Goal: Information Seeking & Learning: Learn about a topic

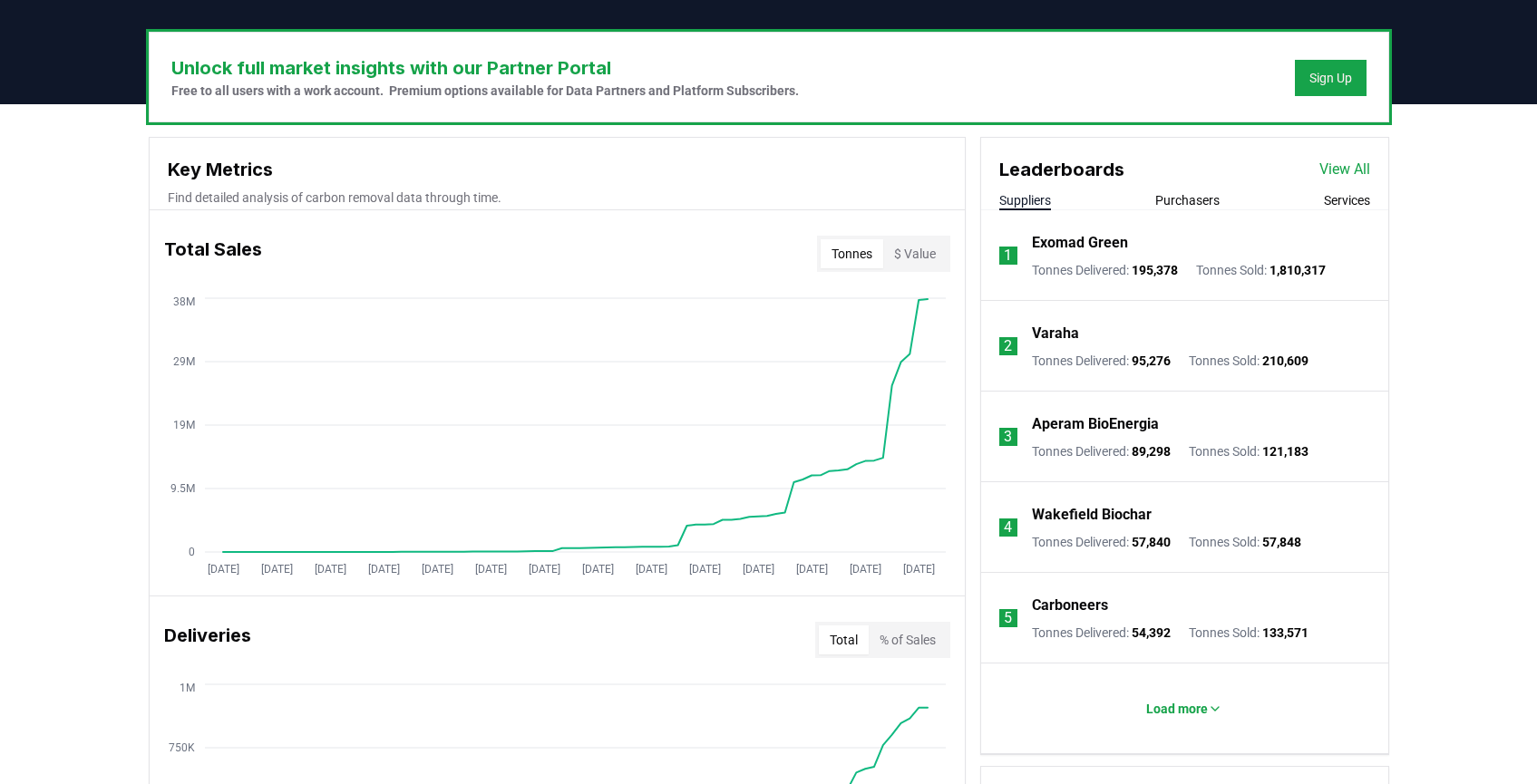
scroll to position [530, 0]
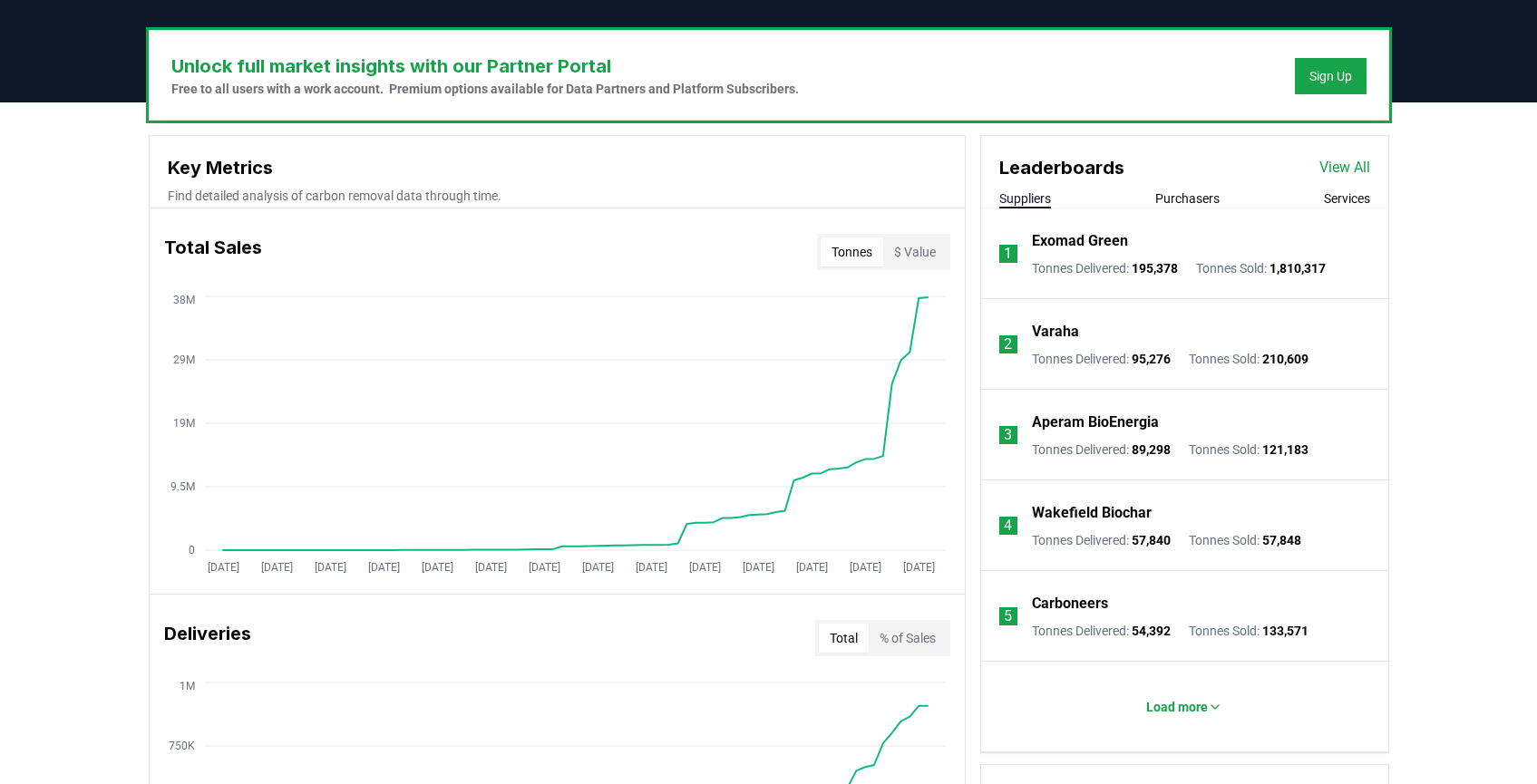
click at [1211, 193] on button "Purchasers" at bounding box center [1187, 199] width 65 height 18
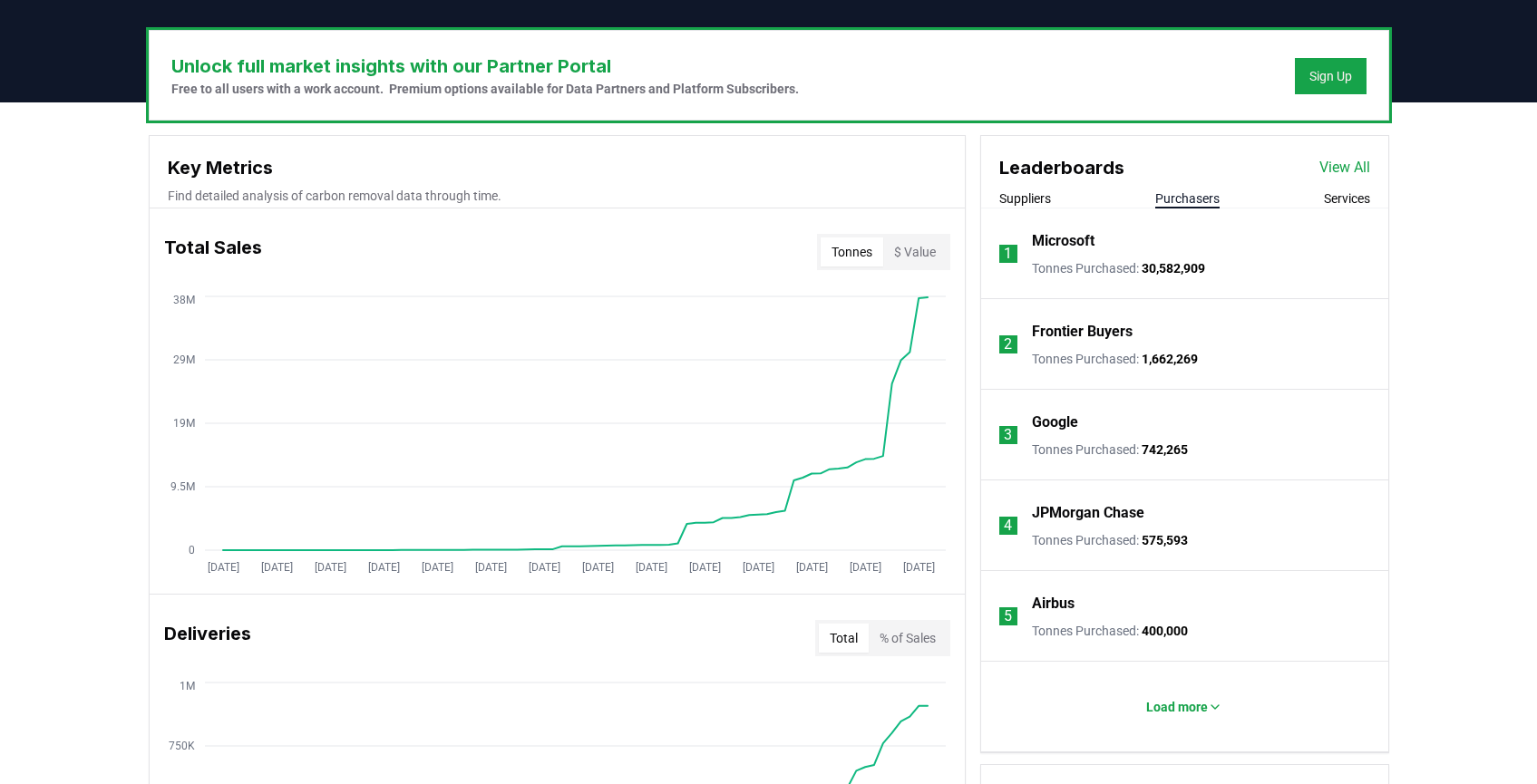
click at [1347, 193] on button "Services" at bounding box center [1347, 199] width 47 height 18
click at [1030, 194] on button "Suppliers" at bounding box center [1025, 199] width 52 height 18
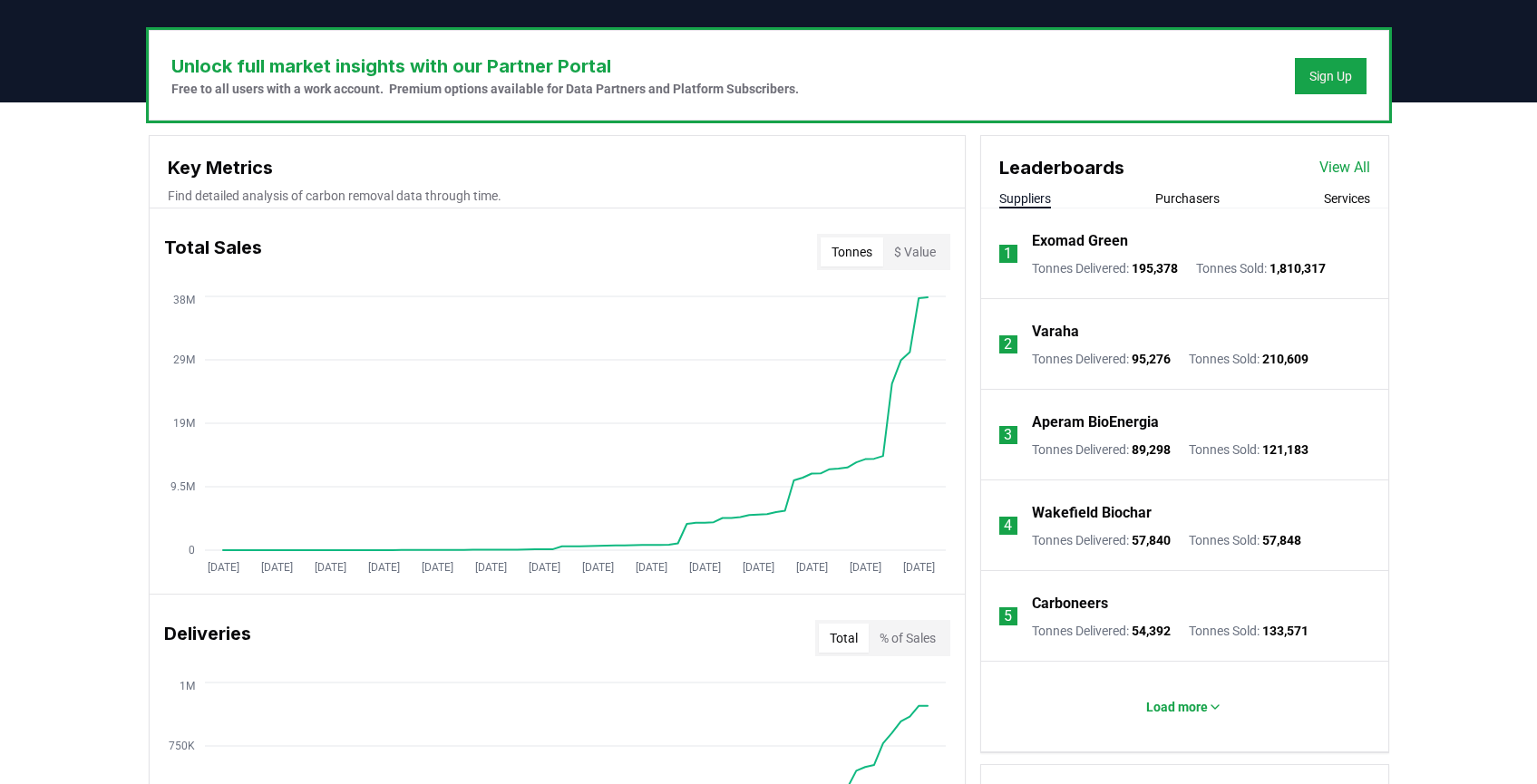
click at [1370, 201] on div "Suppliers Purchasers Services" at bounding box center [1185, 199] width 407 height 19
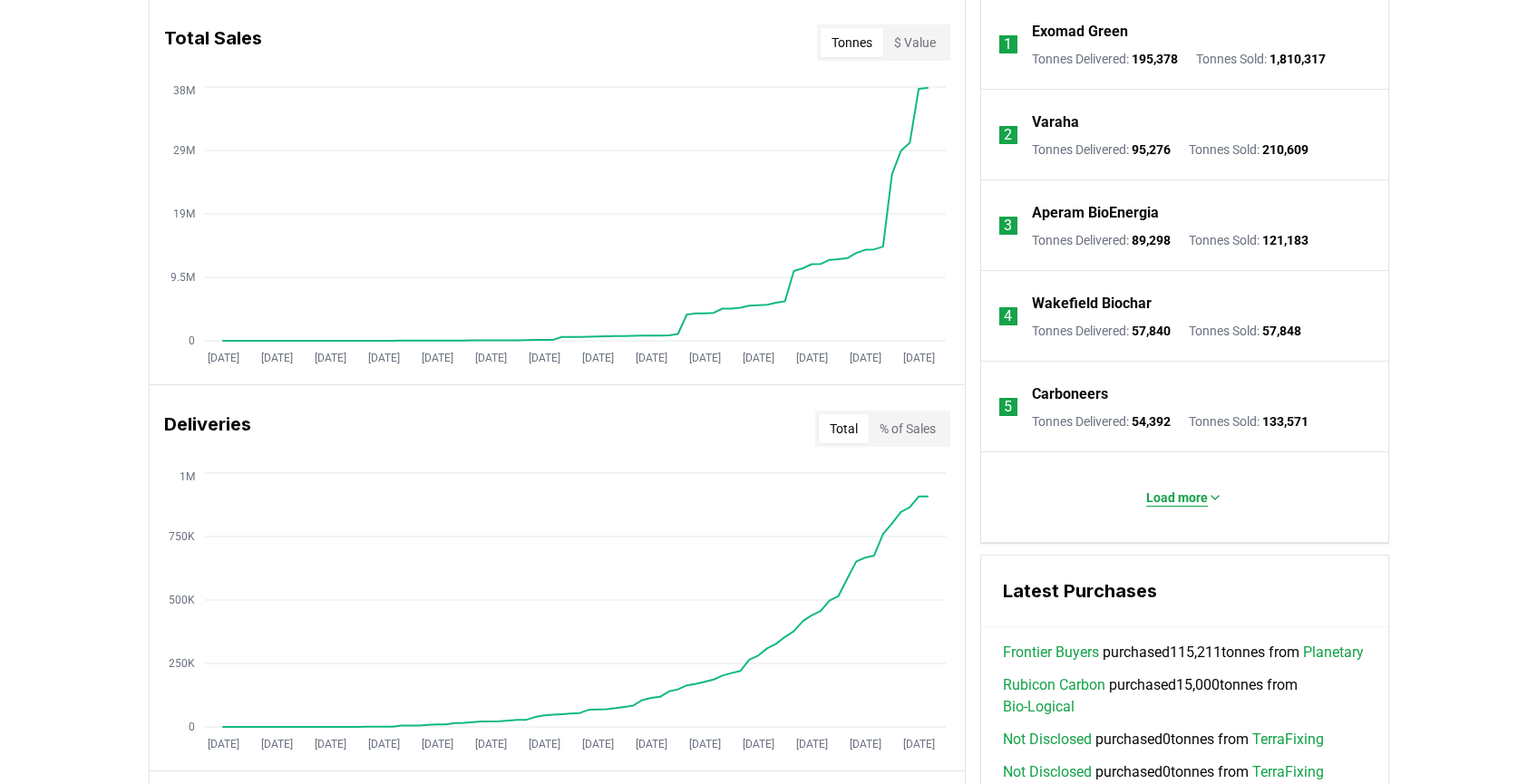
scroll to position [753, 0]
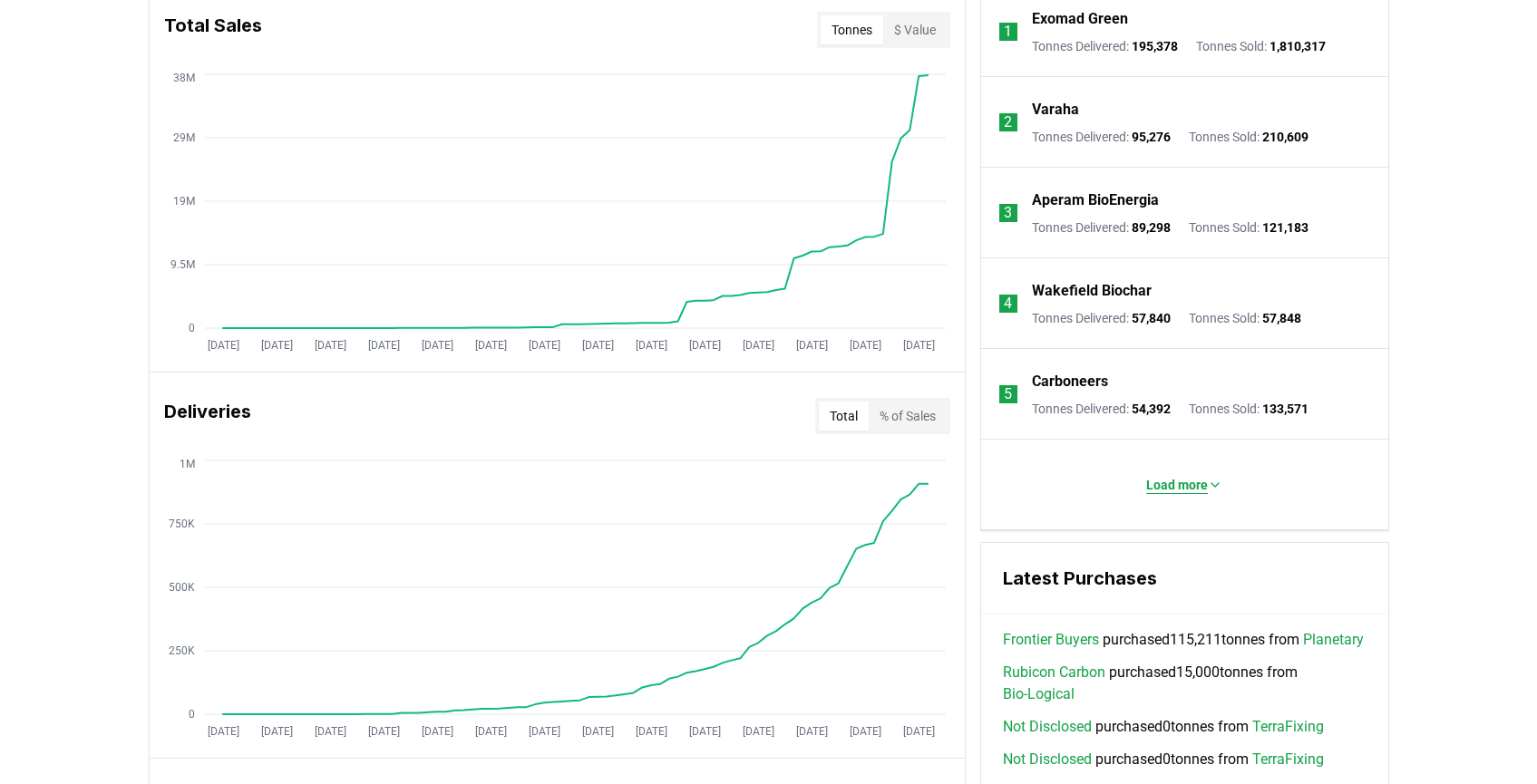
click at [1200, 496] on button "Load more" at bounding box center [1184, 486] width 105 height 37
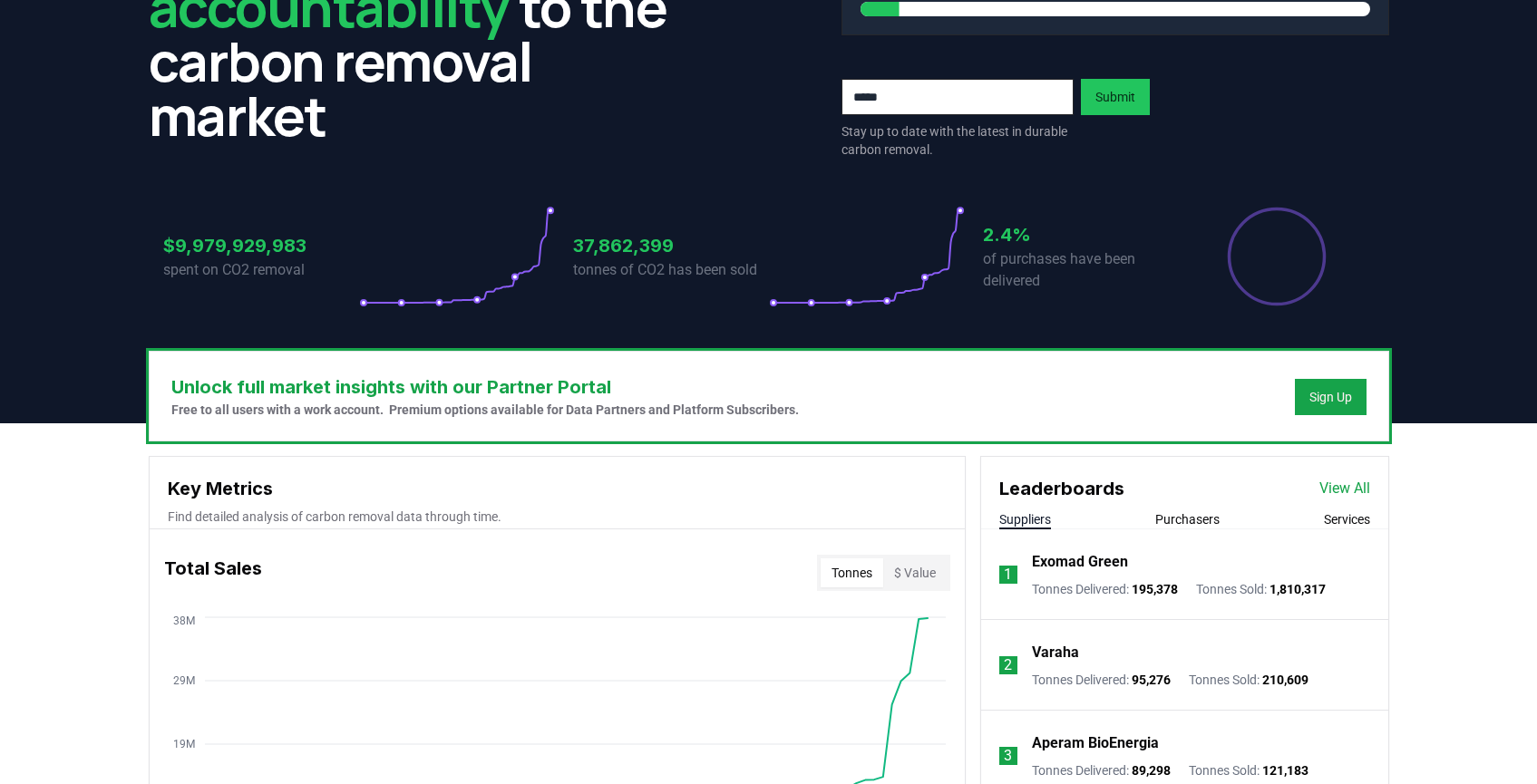
scroll to position [352, 0]
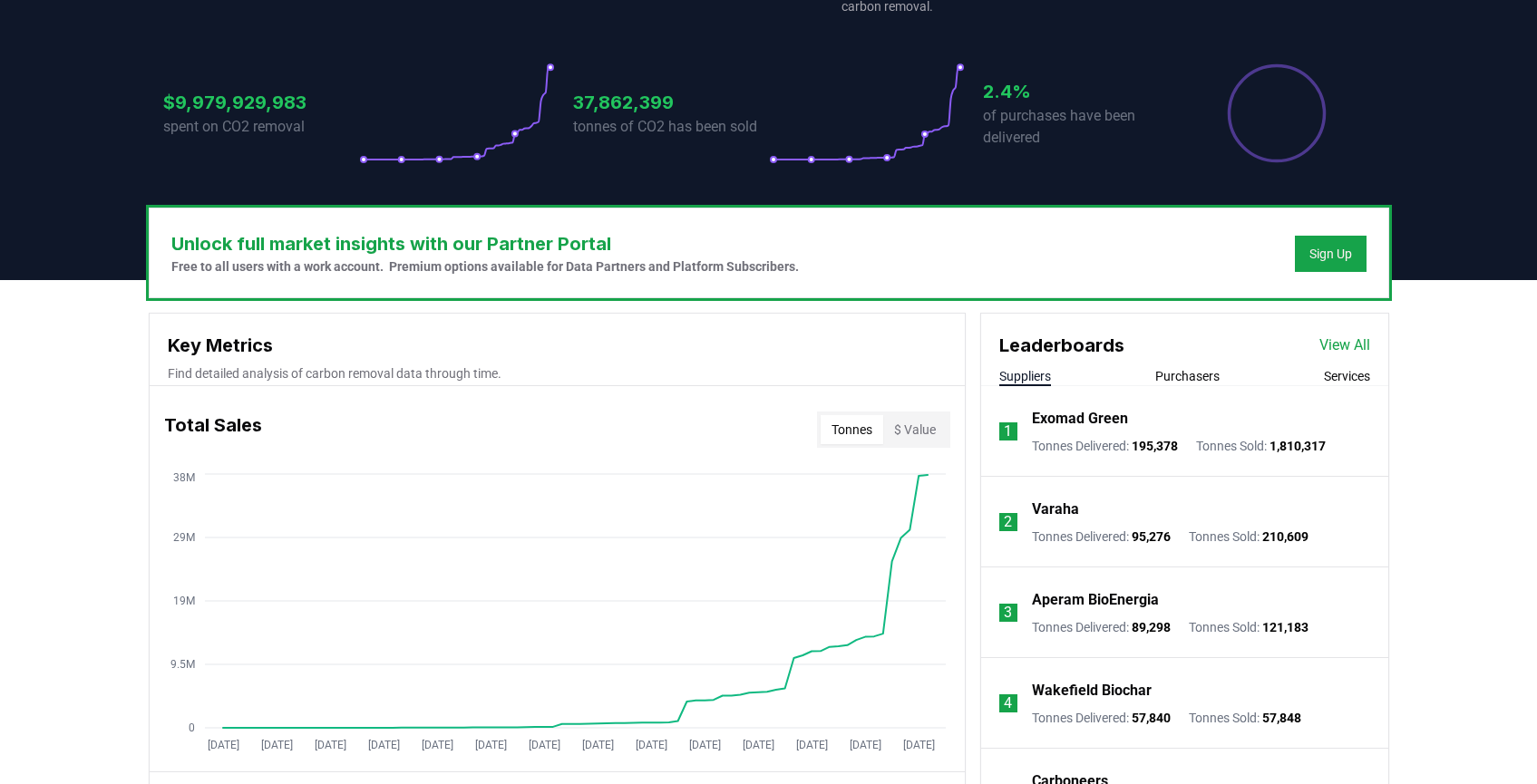
click at [1354, 342] on link "View All" at bounding box center [1345, 346] width 51 height 22
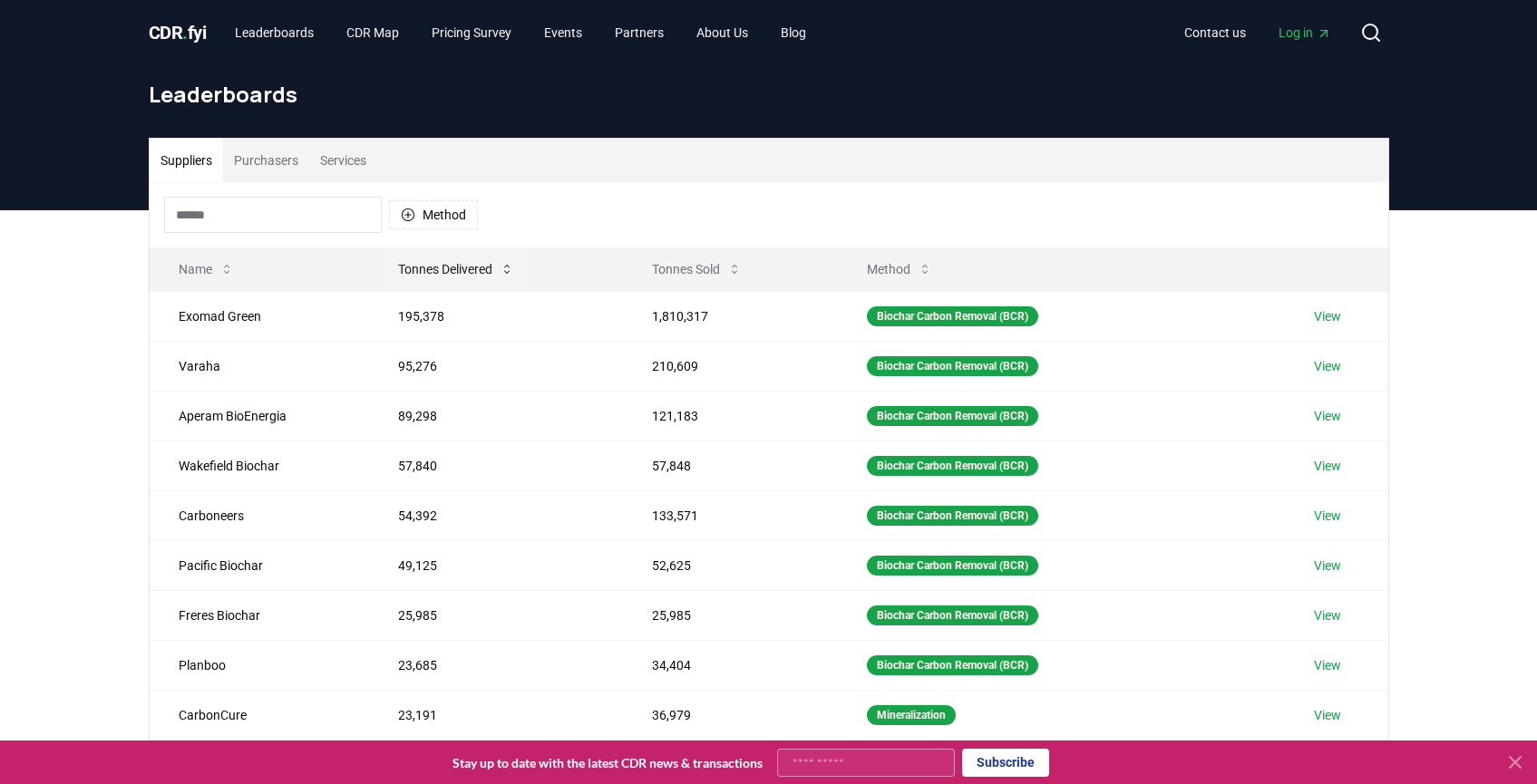
click at [492, 265] on button "Tonnes Delivered" at bounding box center [455, 269] width 145 height 37
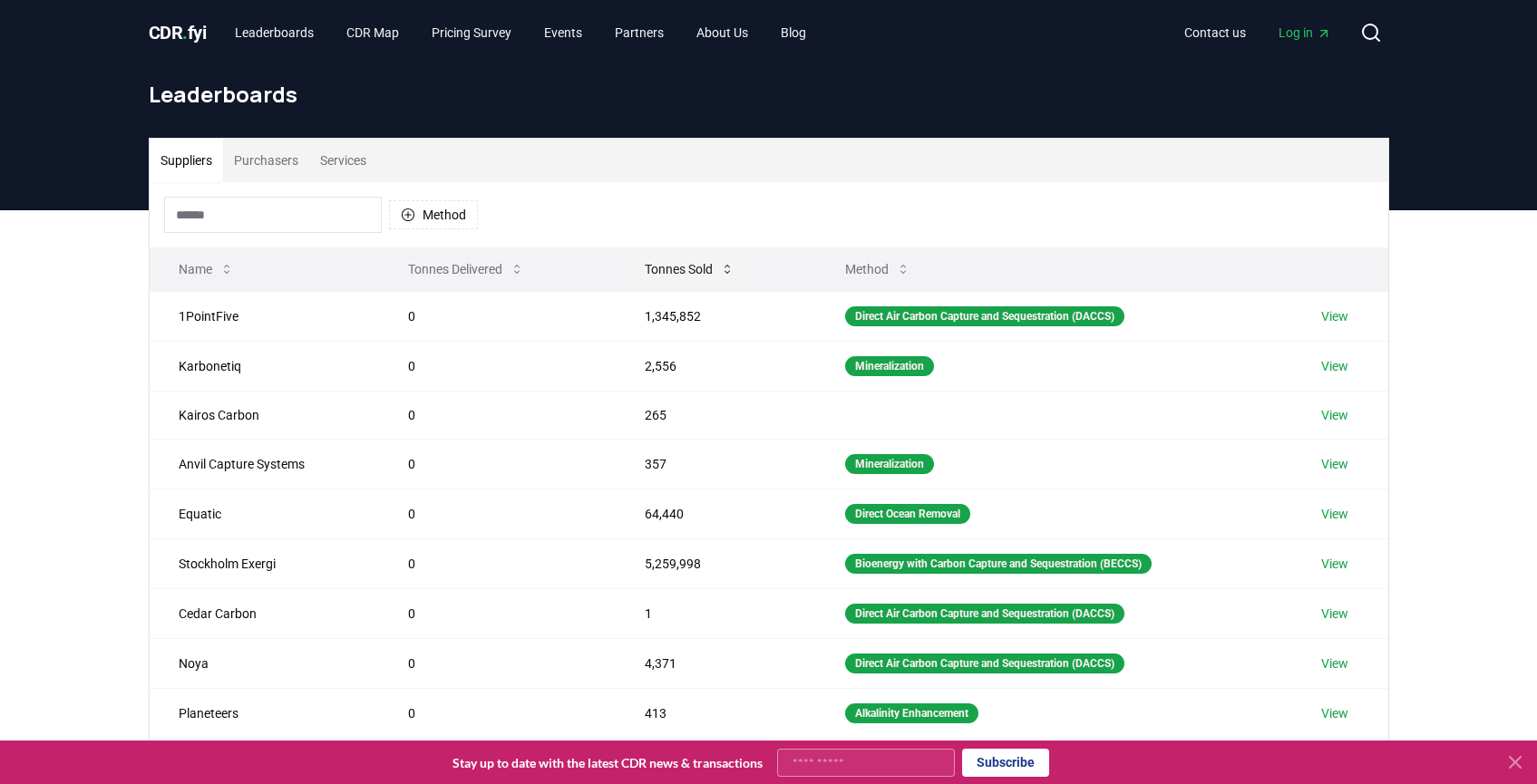
click at [695, 271] on button "Tonnes Sold" at bounding box center [689, 269] width 119 height 37
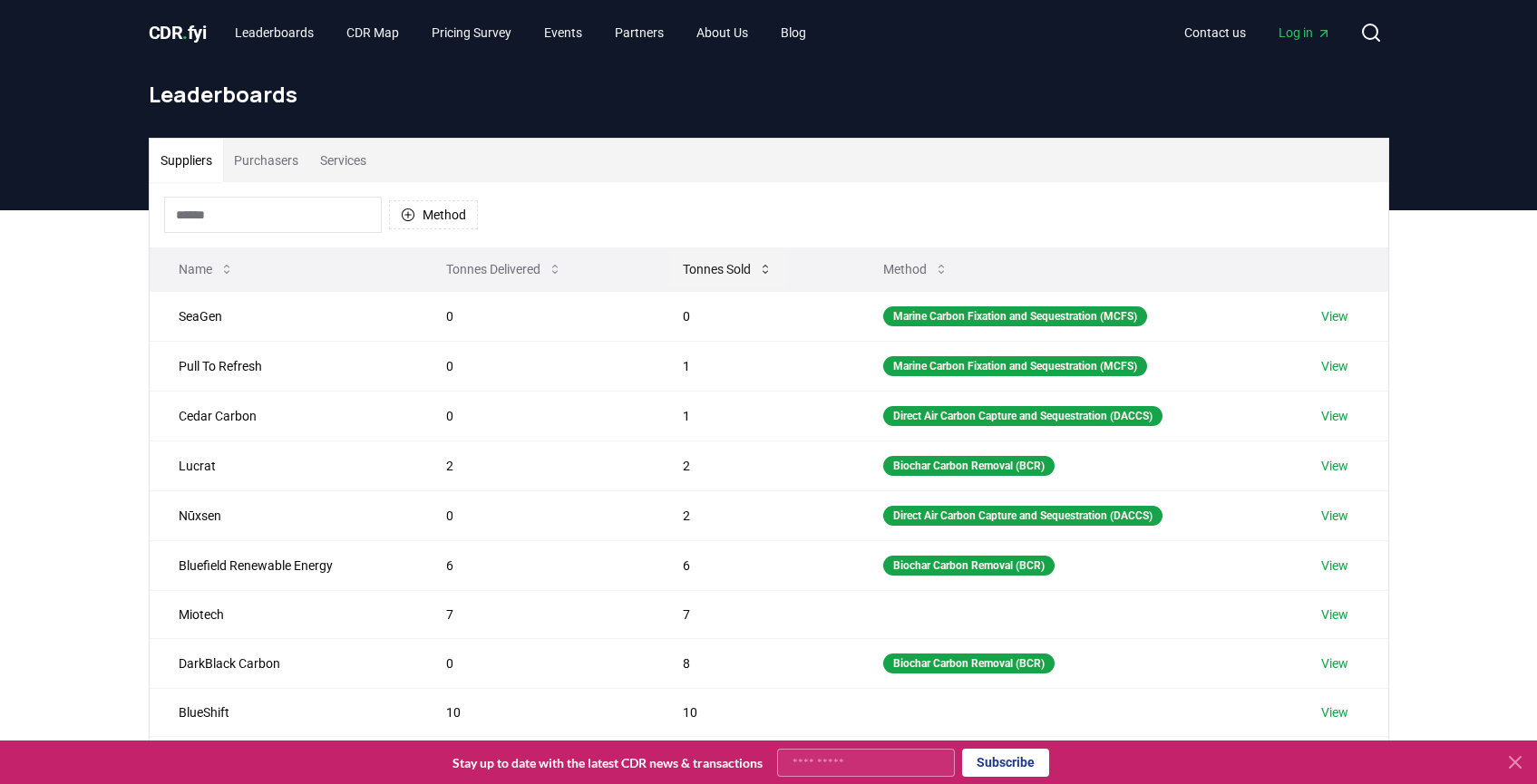
click at [735, 272] on button "Tonnes Sold" at bounding box center [727, 269] width 119 height 37
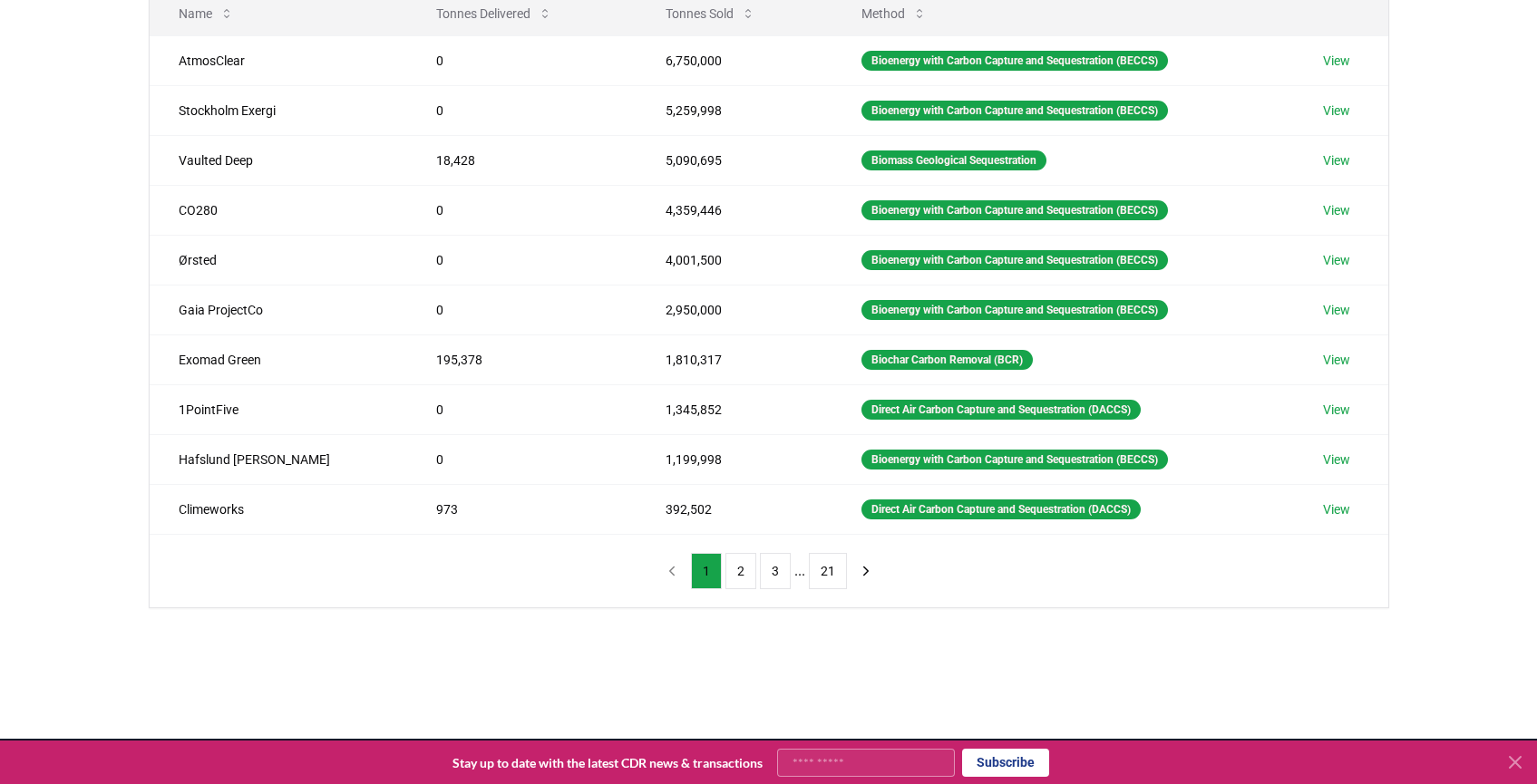
scroll to position [246, 0]
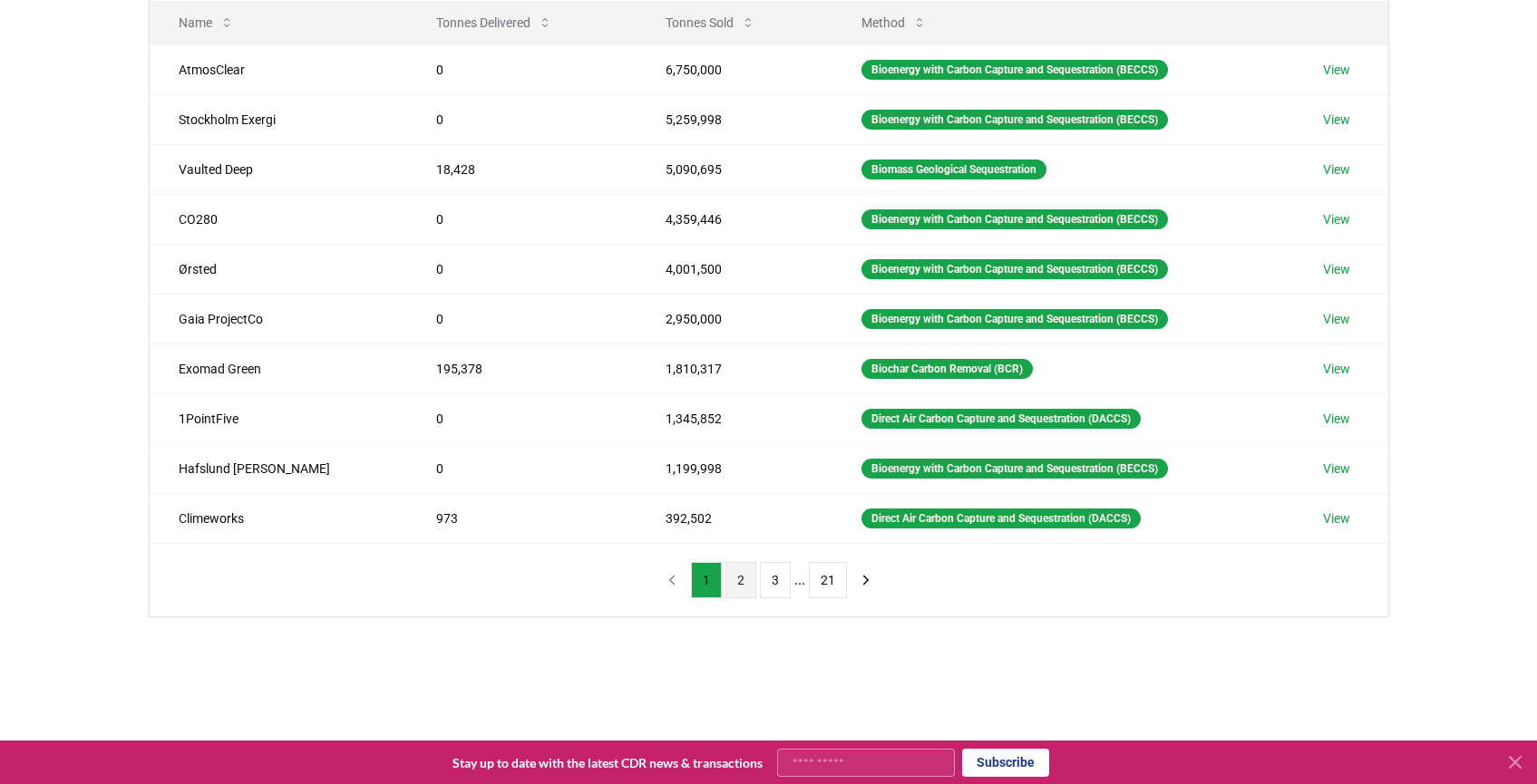
click at [736, 583] on button "2" at bounding box center [741, 580] width 31 height 37
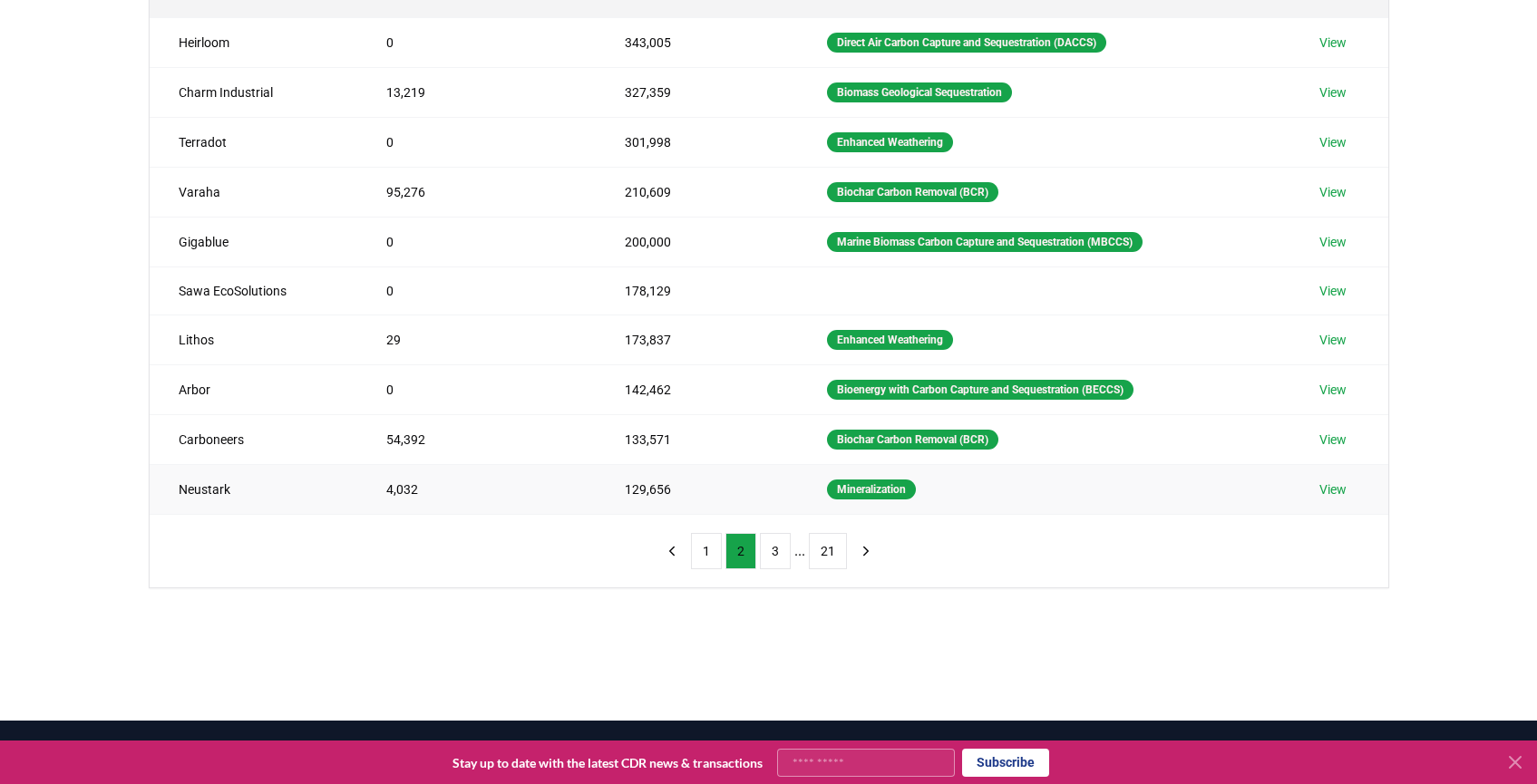
scroll to position [218, 0]
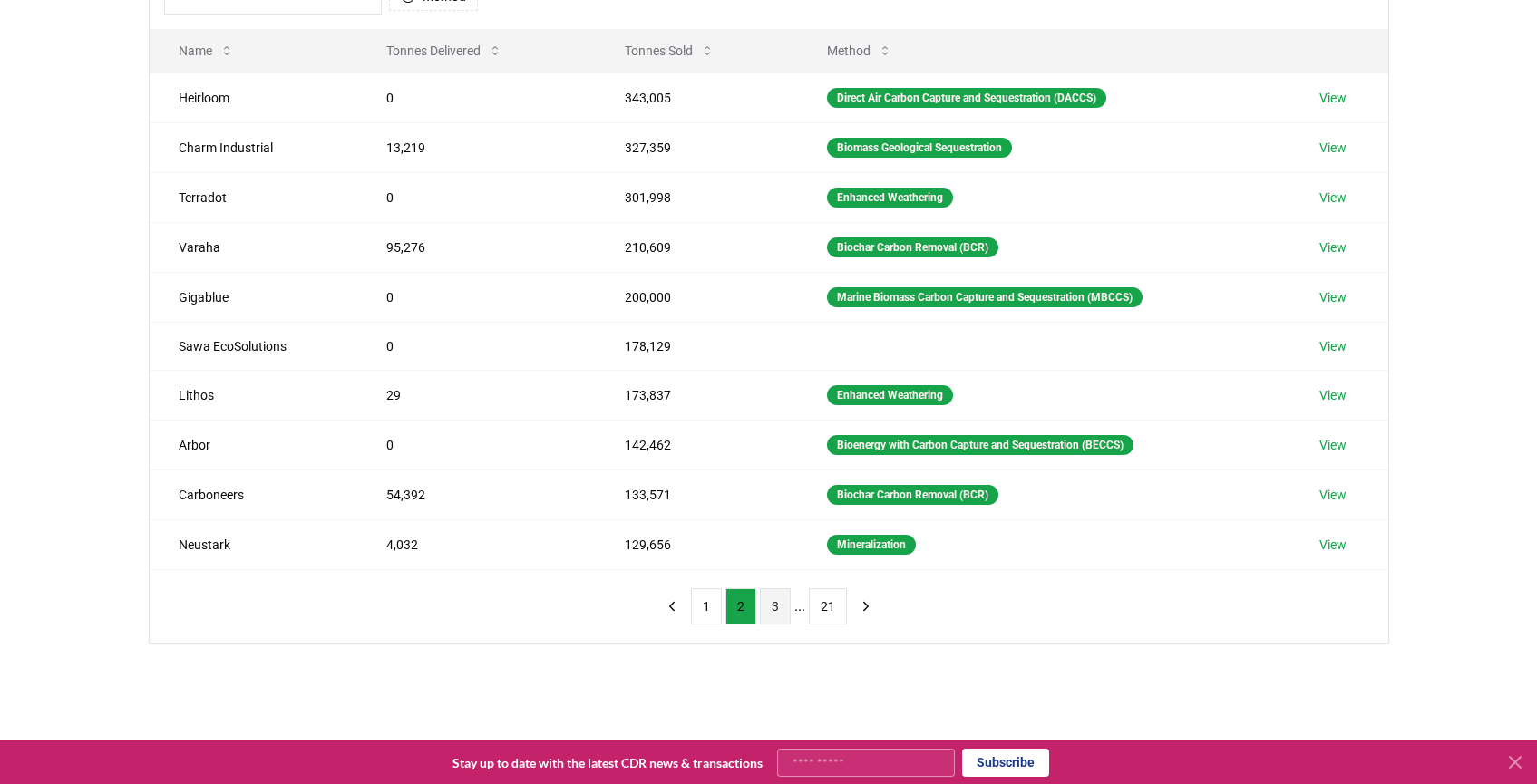
click at [772, 616] on button "3" at bounding box center [776, 607] width 31 height 37
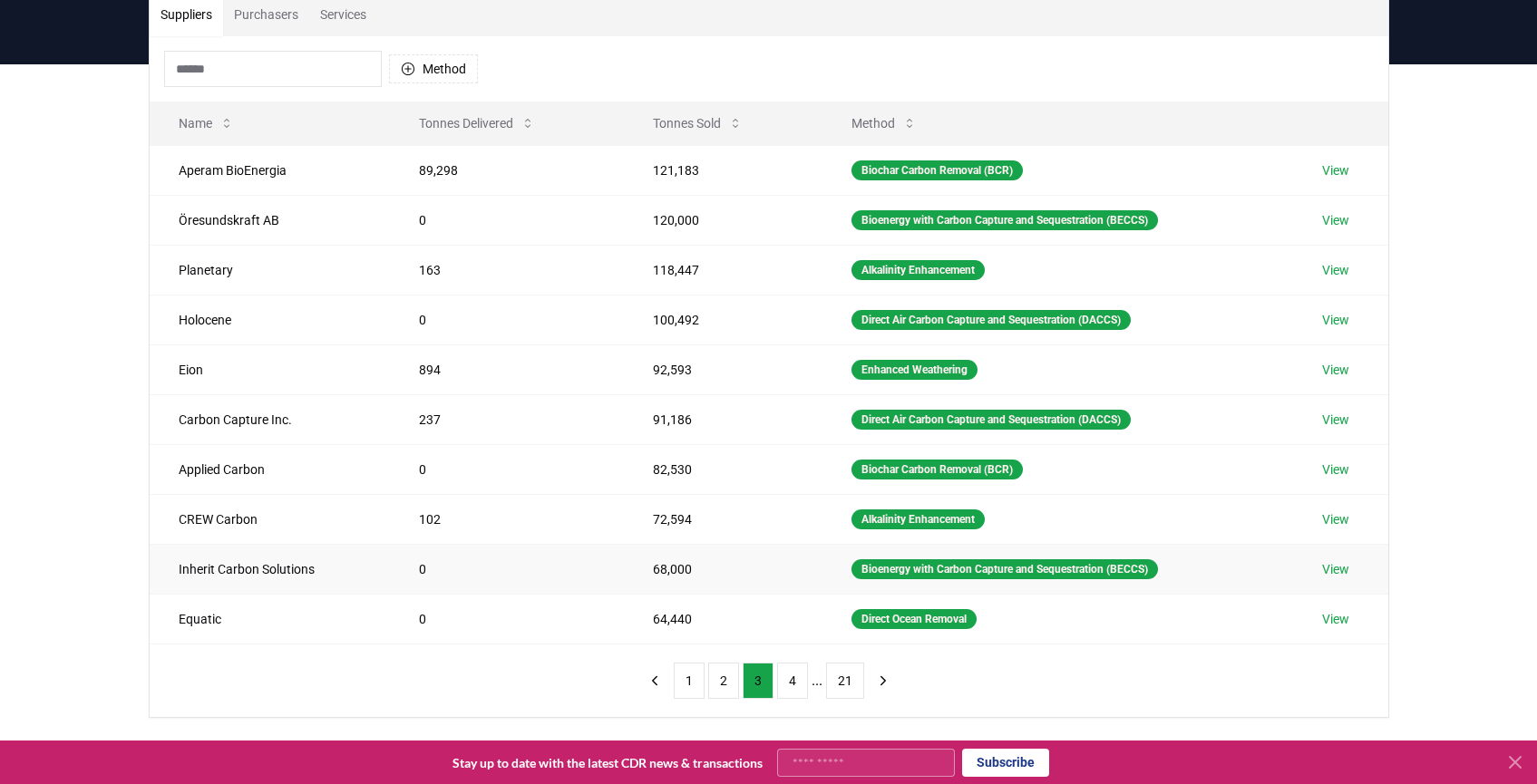
scroll to position [141, 0]
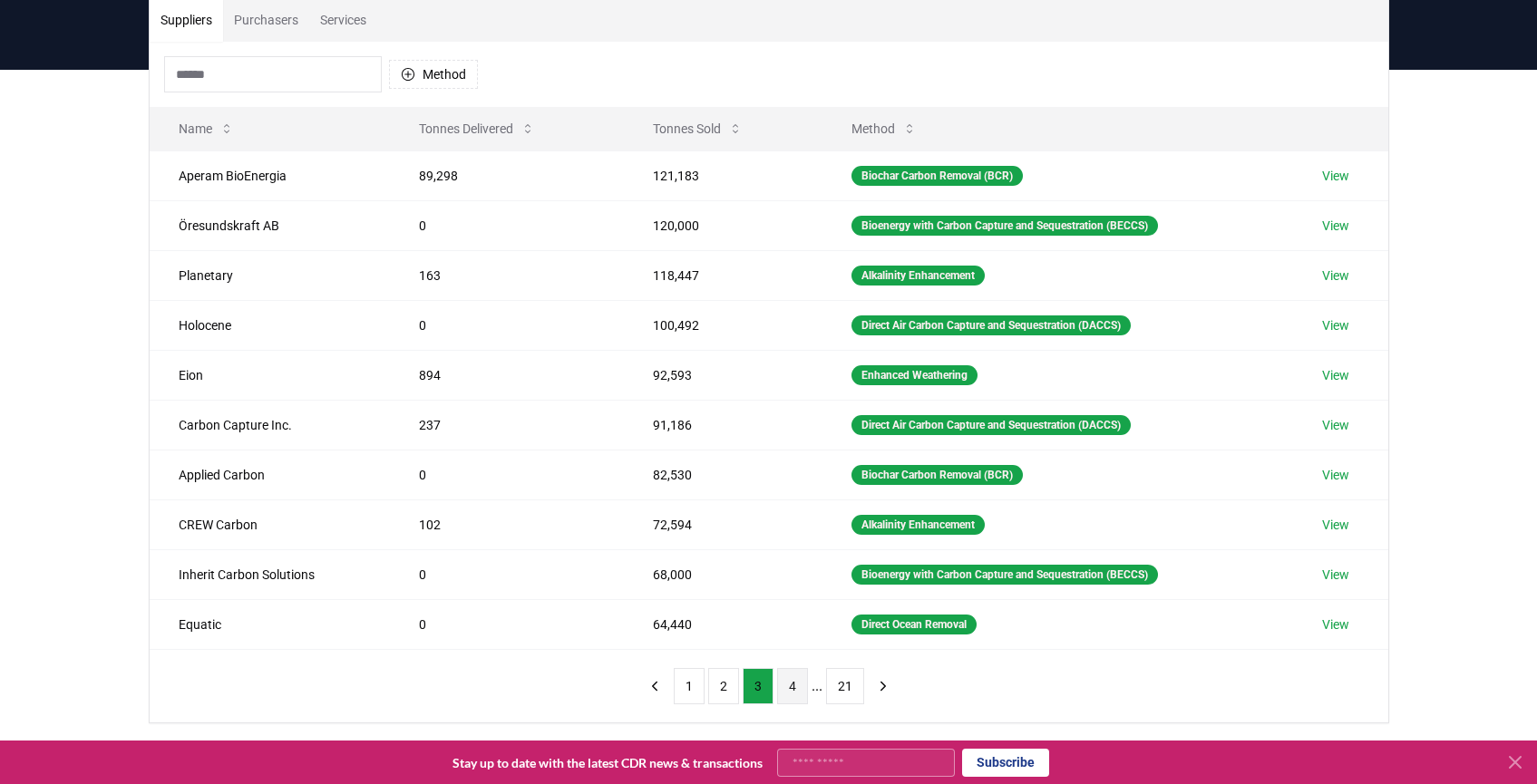
click at [800, 685] on button "4" at bounding box center [792, 686] width 31 height 37
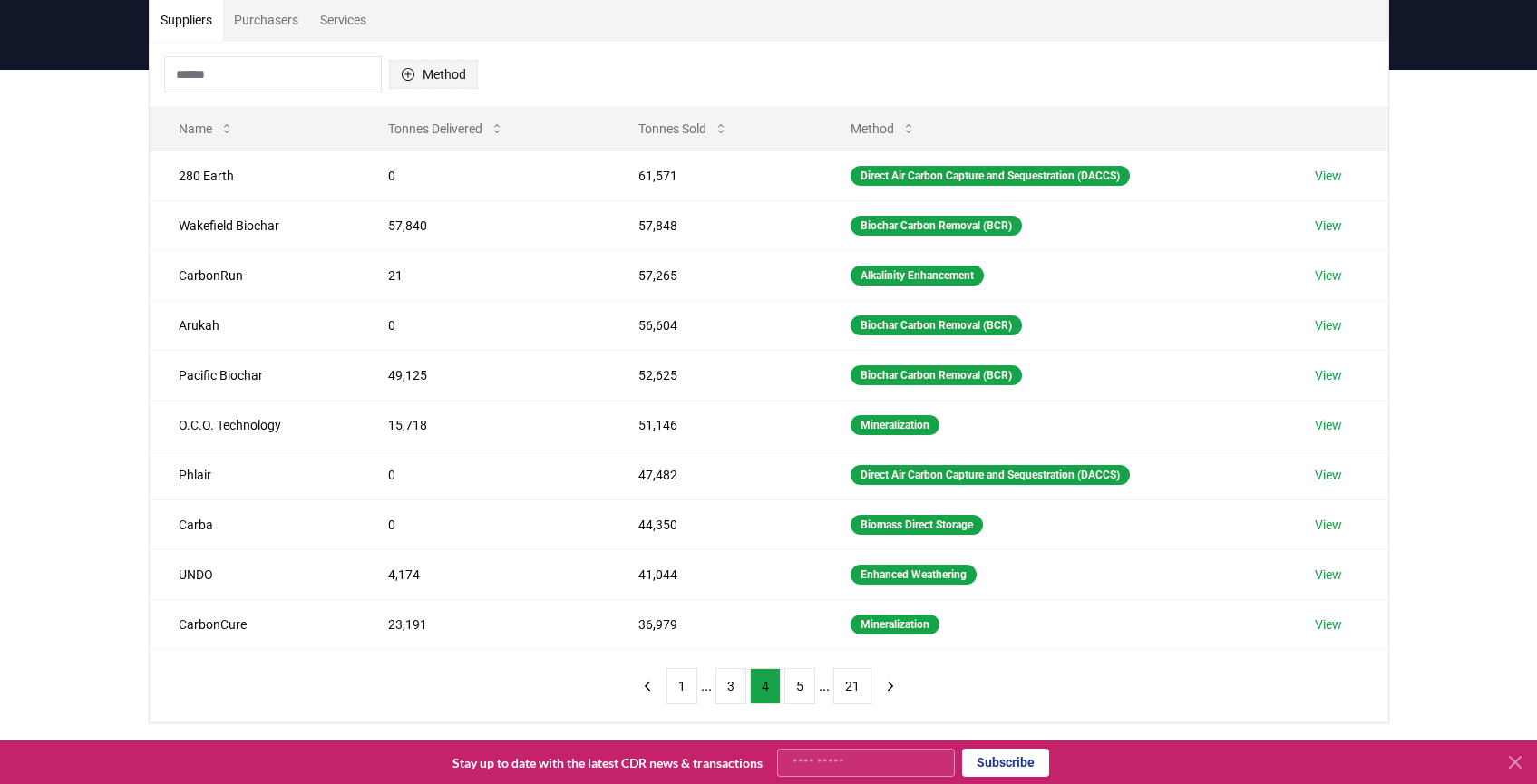
click at [436, 82] on button "Method" at bounding box center [433, 75] width 89 height 29
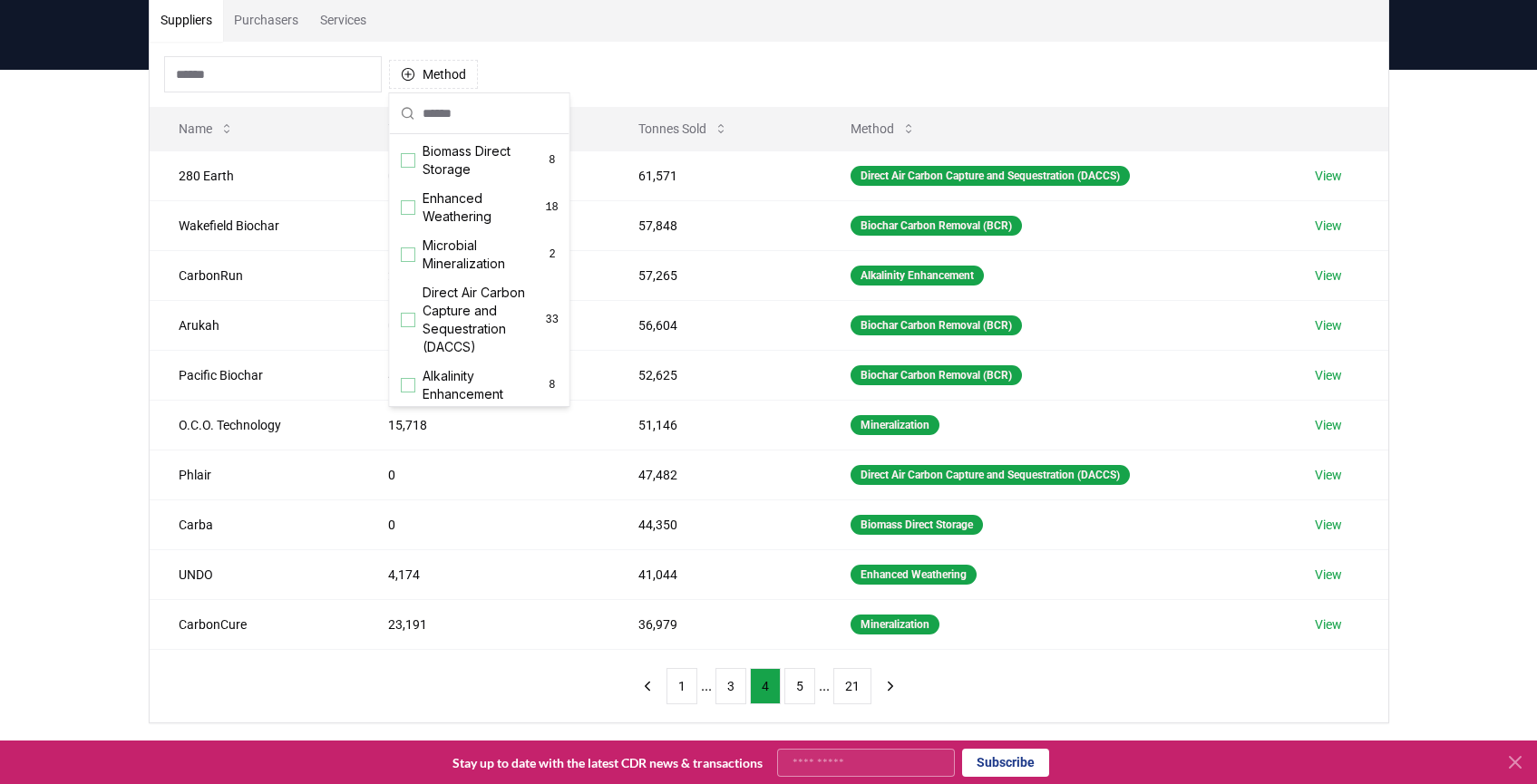
scroll to position [335, 0]
click at [411, 284] on div "Suggestions" at bounding box center [408, 277] width 15 height 15
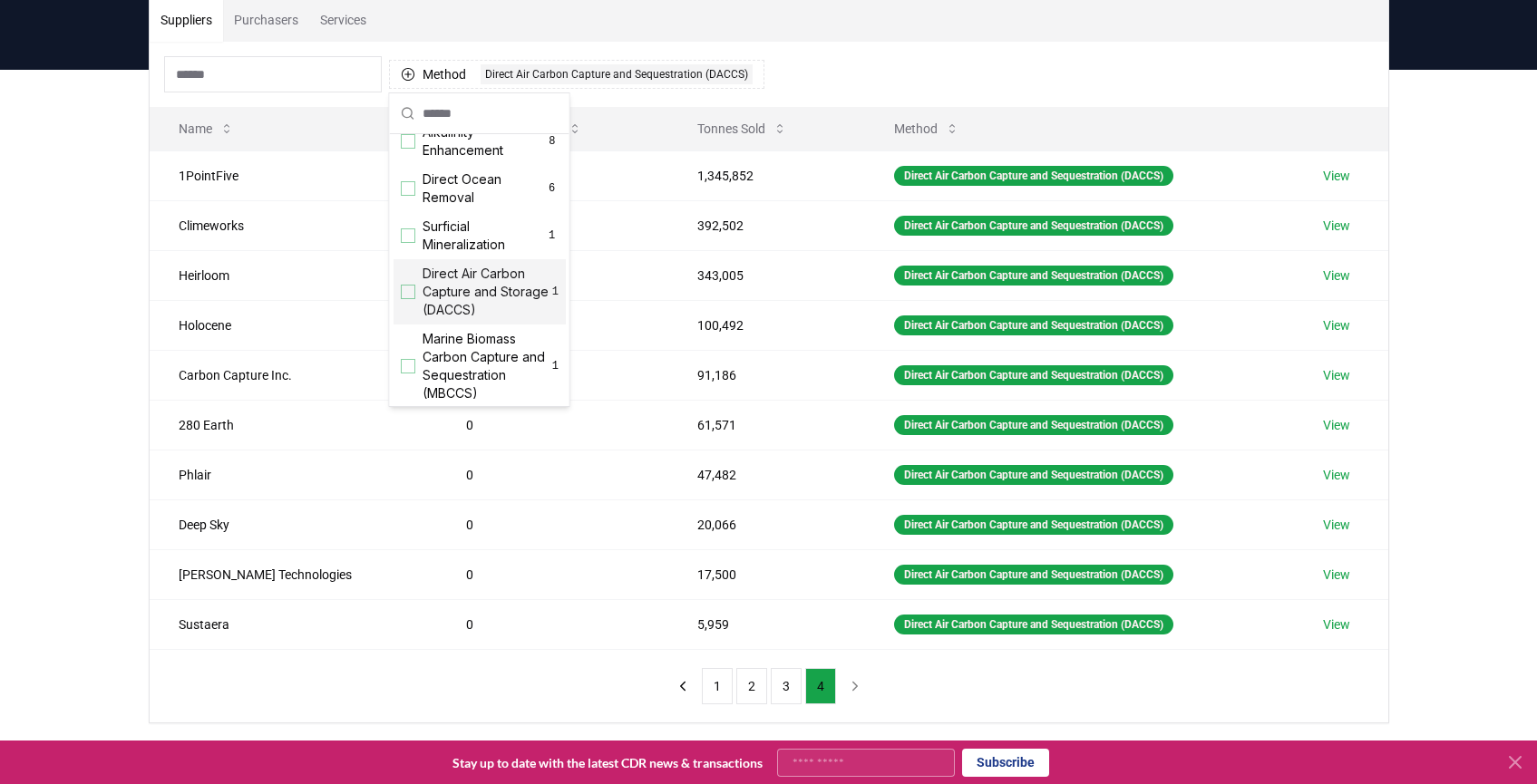
scroll to position [548, 0]
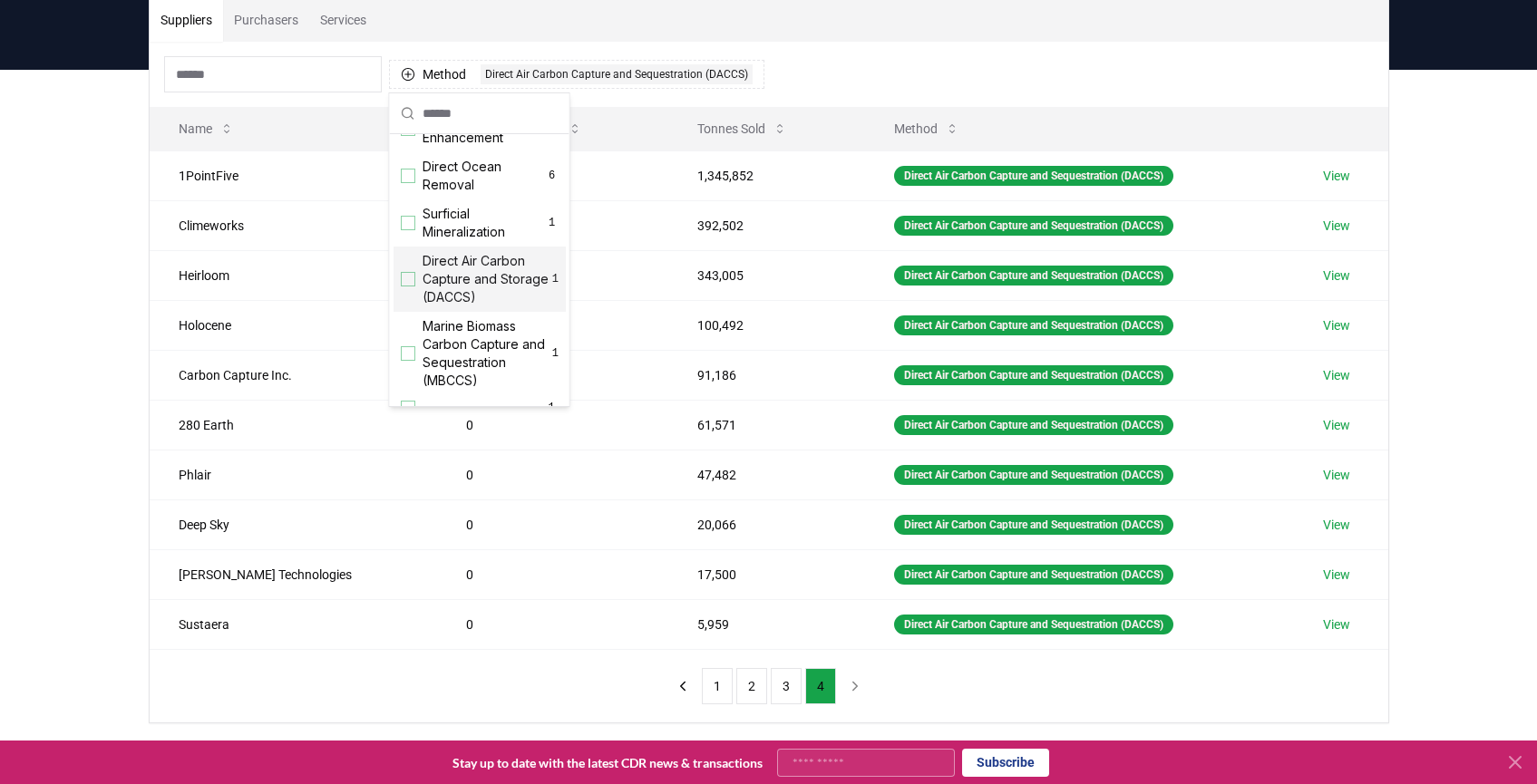
click at [412, 305] on div "Direct Air Carbon Capture and Storage (DACCS) 1" at bounding box center [479, 279] width 173 height 66
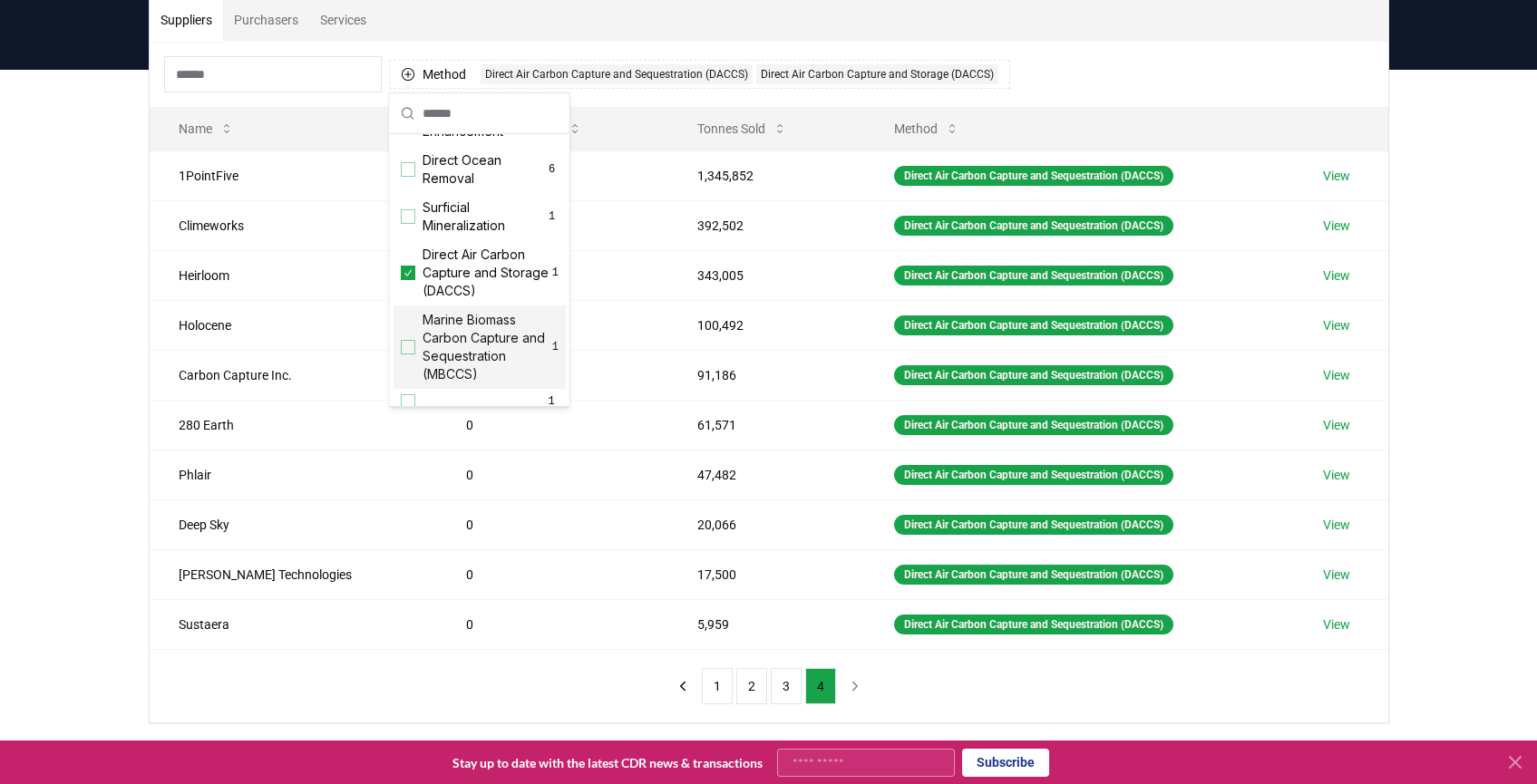
scroll to position [622, 0]
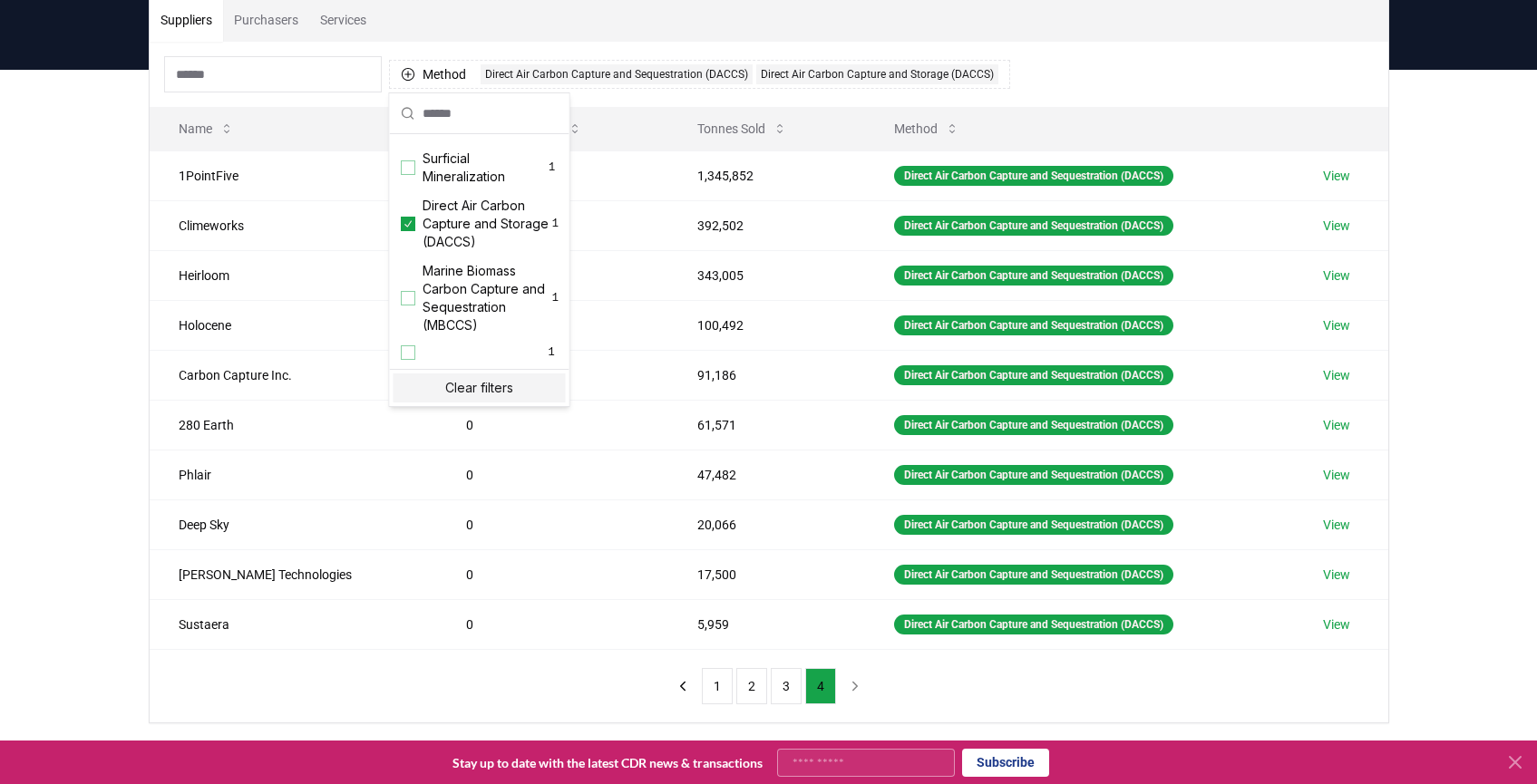
drag, startPoint x: 59, startPoint y: 549, endPoint x: 69, endPoint y: 549, distance: 10.0
click at [60, 549] on div "Suppliers Purchasers Services Method 2 Direct Air Carbon Capture and Sequestrat…" at bounding box center [768, 433] width 1537 height 727
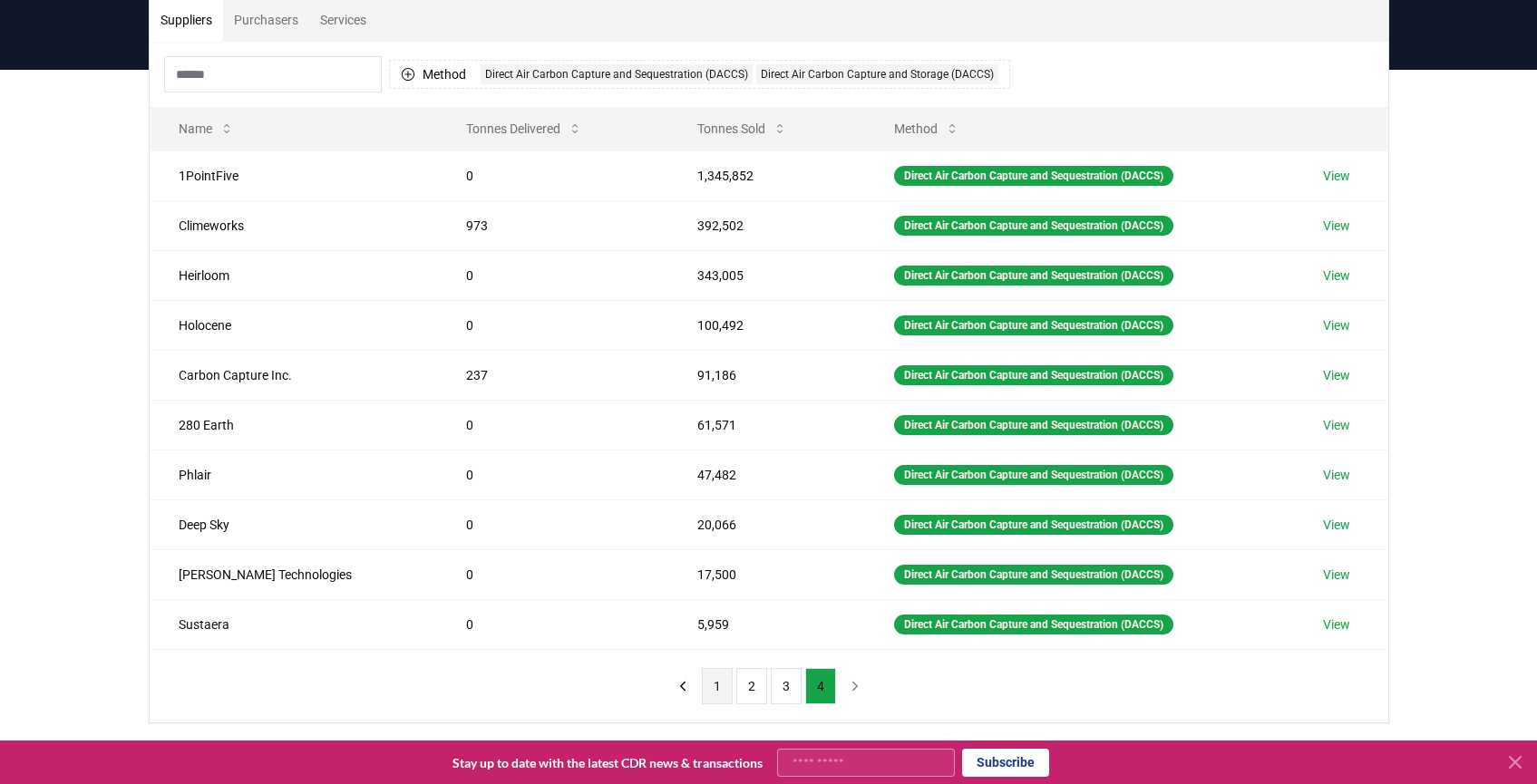
click at [706, 688] on button "1" at bounding box center [717, 686] width 31 height 37
click at [715, 683] on button "1" at bounding box center [717, 686] width 31 height 37
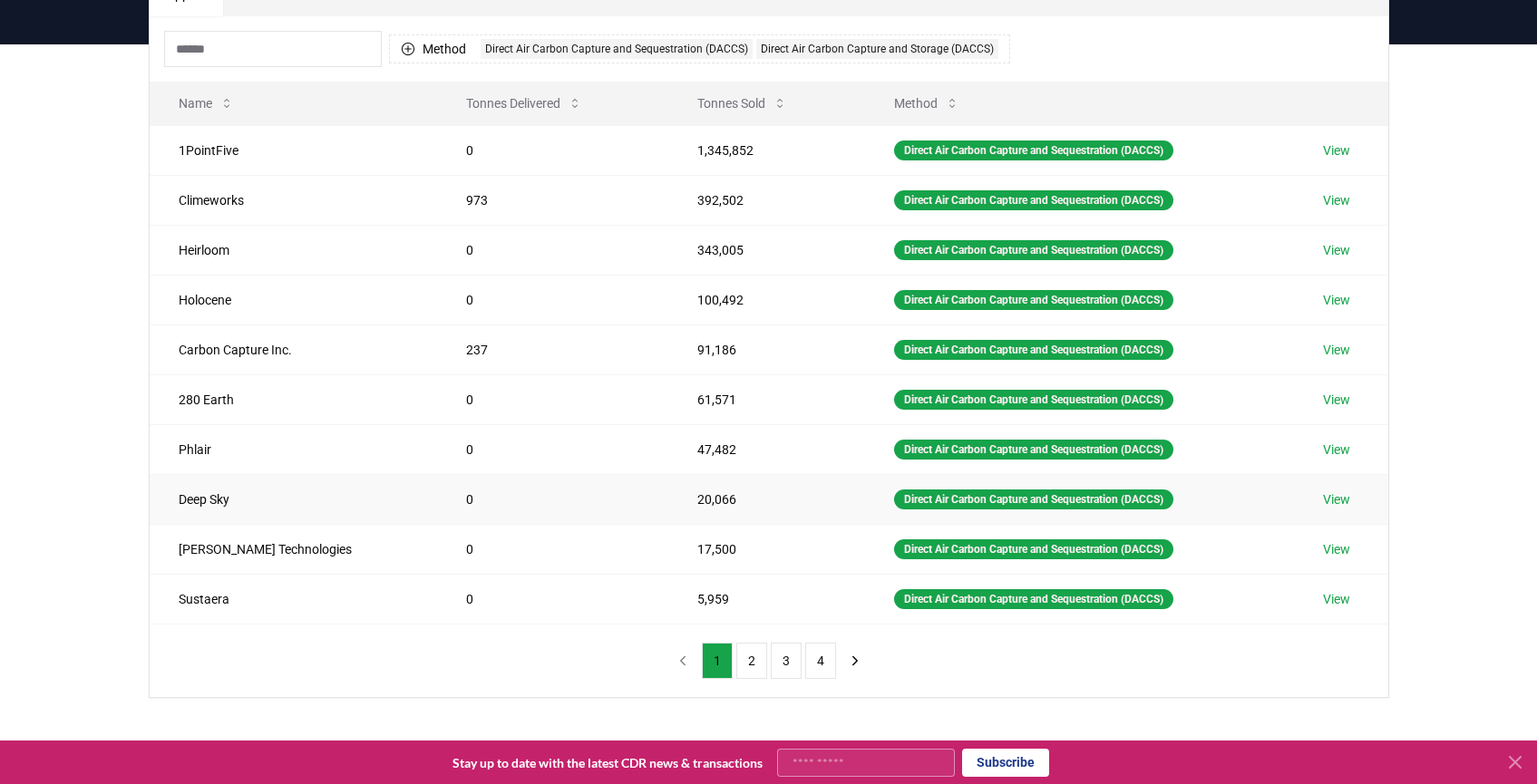
scroll to position [198, 0]
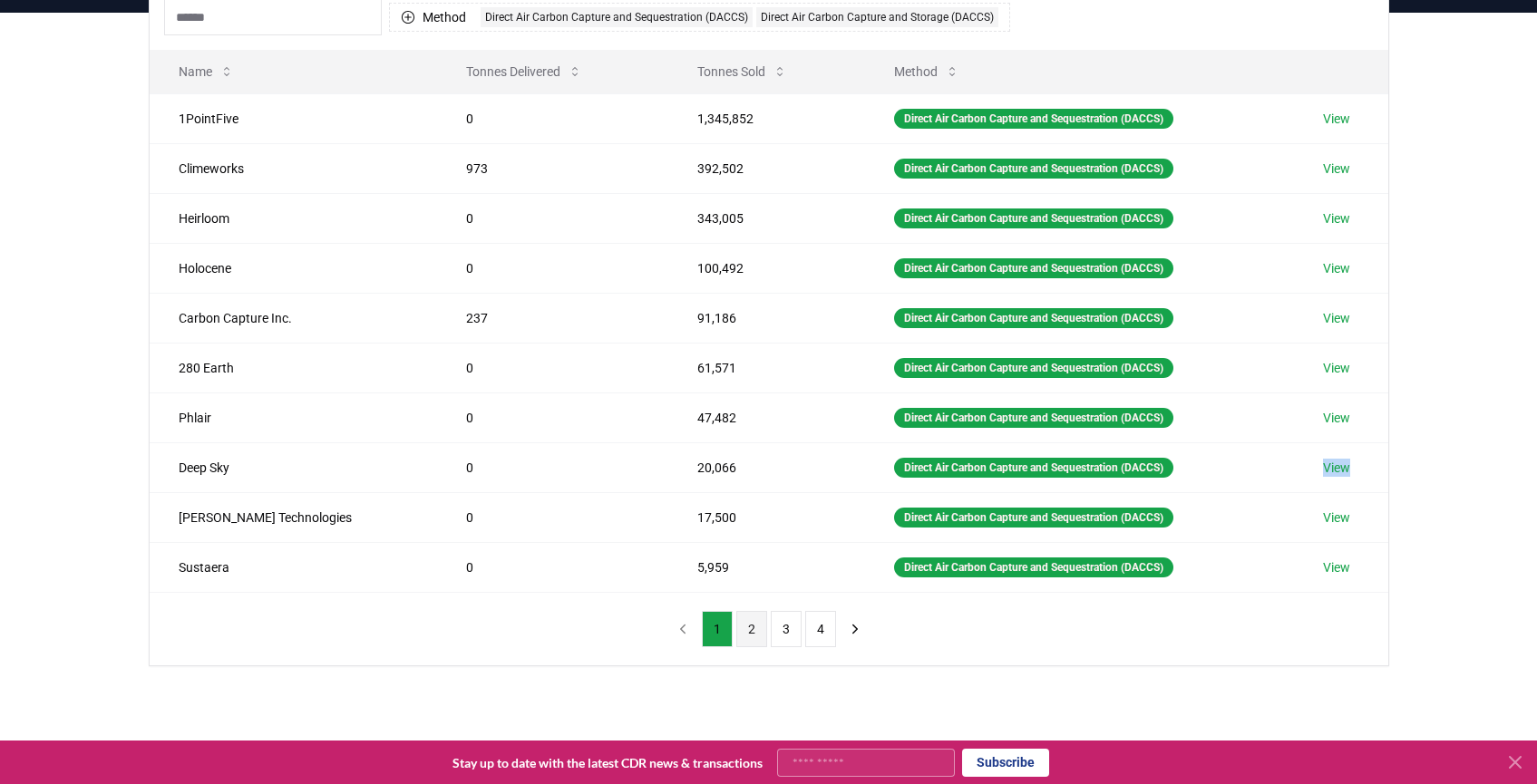
click at [757, 630] on button "2" at bounding box center [752, 630] width 31 height 37
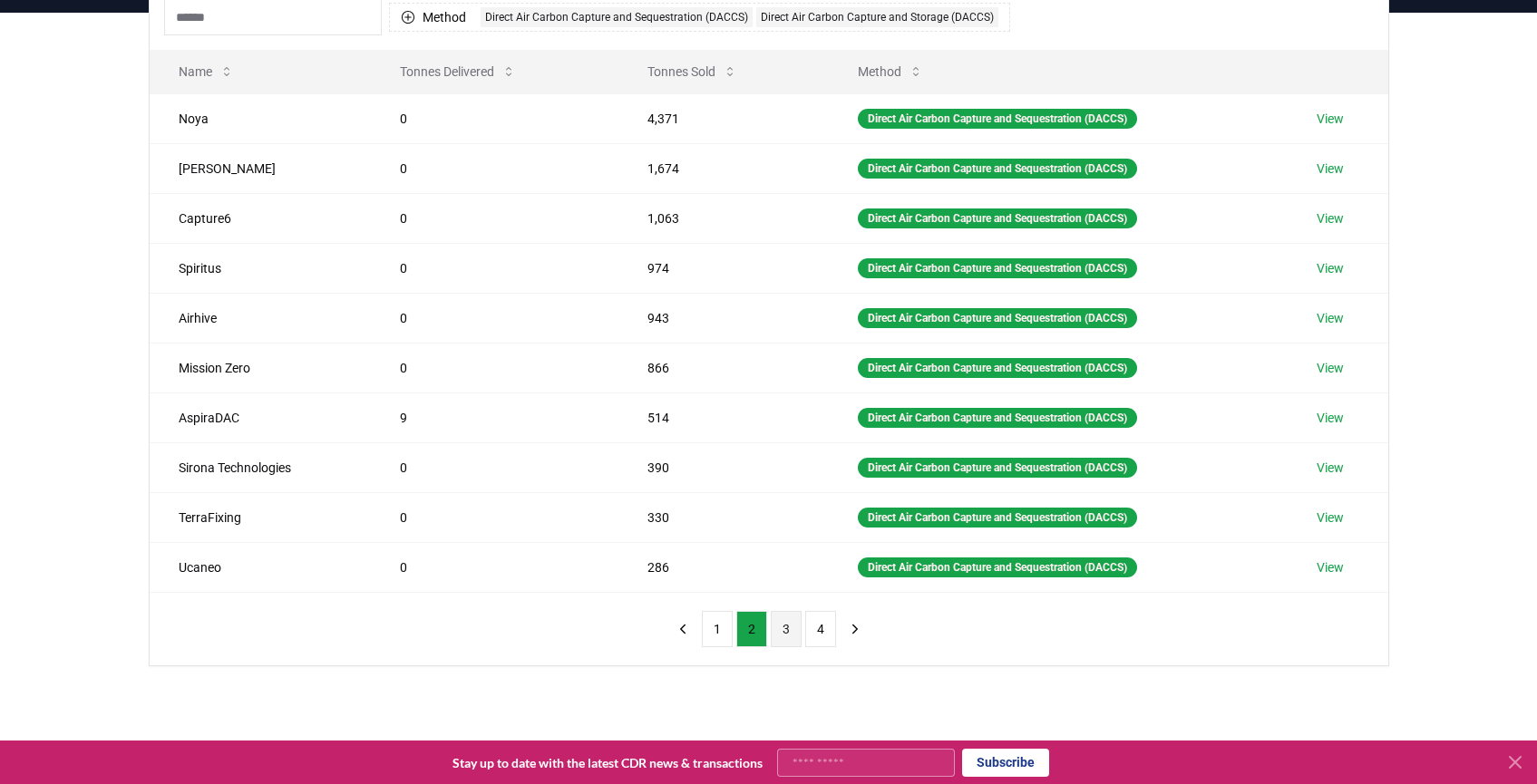
click at [781, 632] on button "3" at bounding box center [786, 630] width 31 height 37
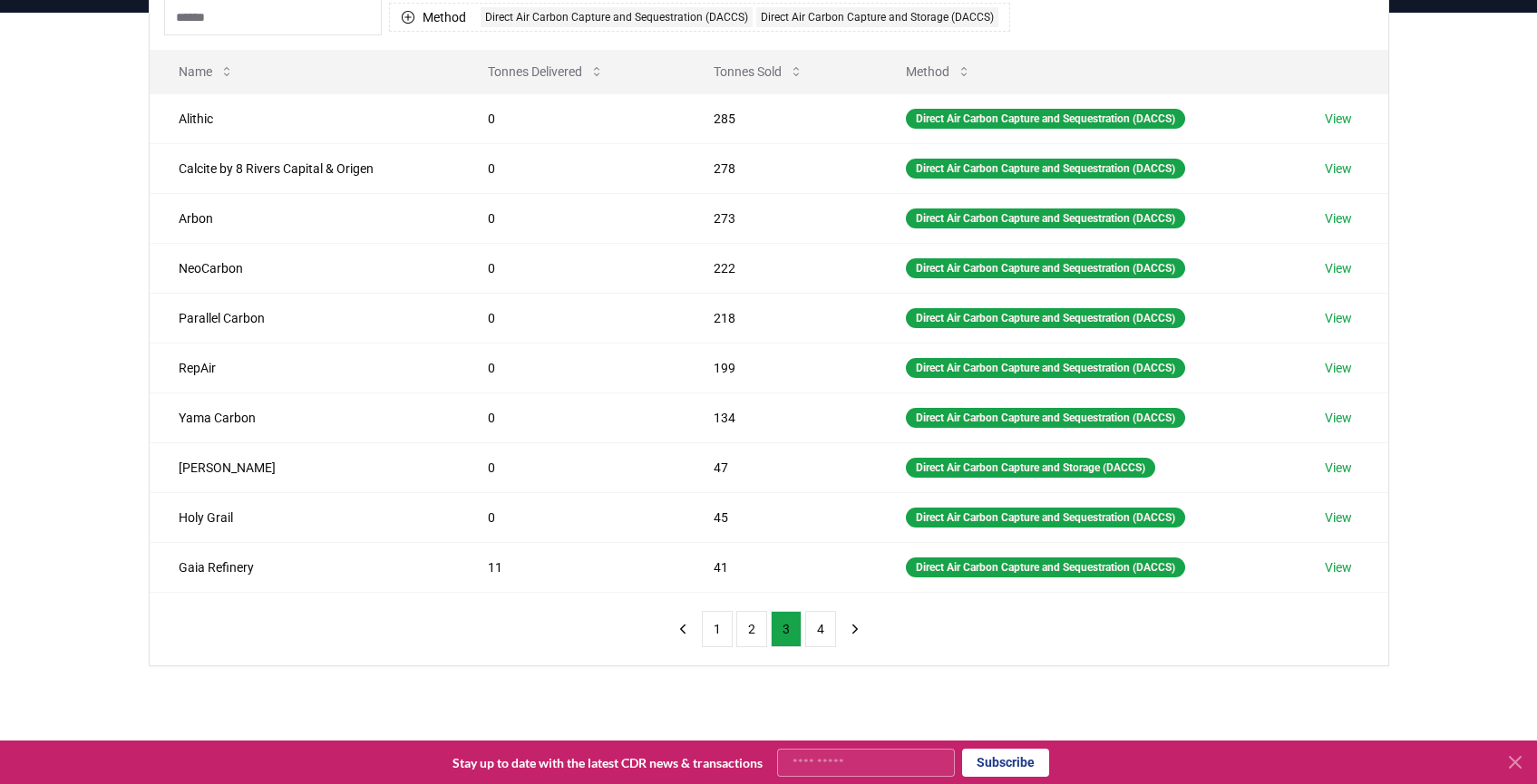
click at [811, 650] on div "1 2 3 4" at bounding box center [768, 629] width 239 height 72
click at [807, 632] on button "4" at bounding box center [821, 630] width 31 height 37
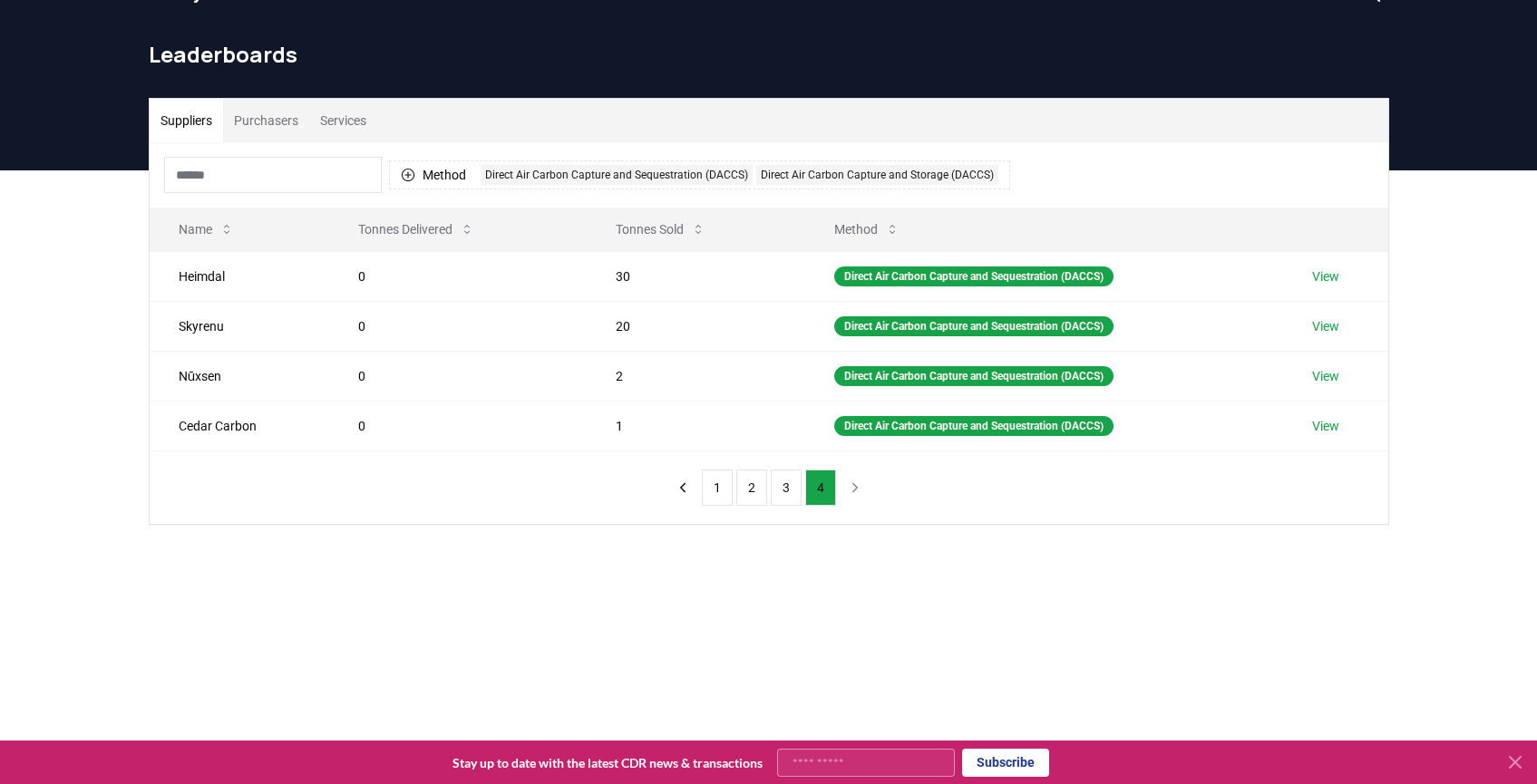
scroll to position [0, 0]
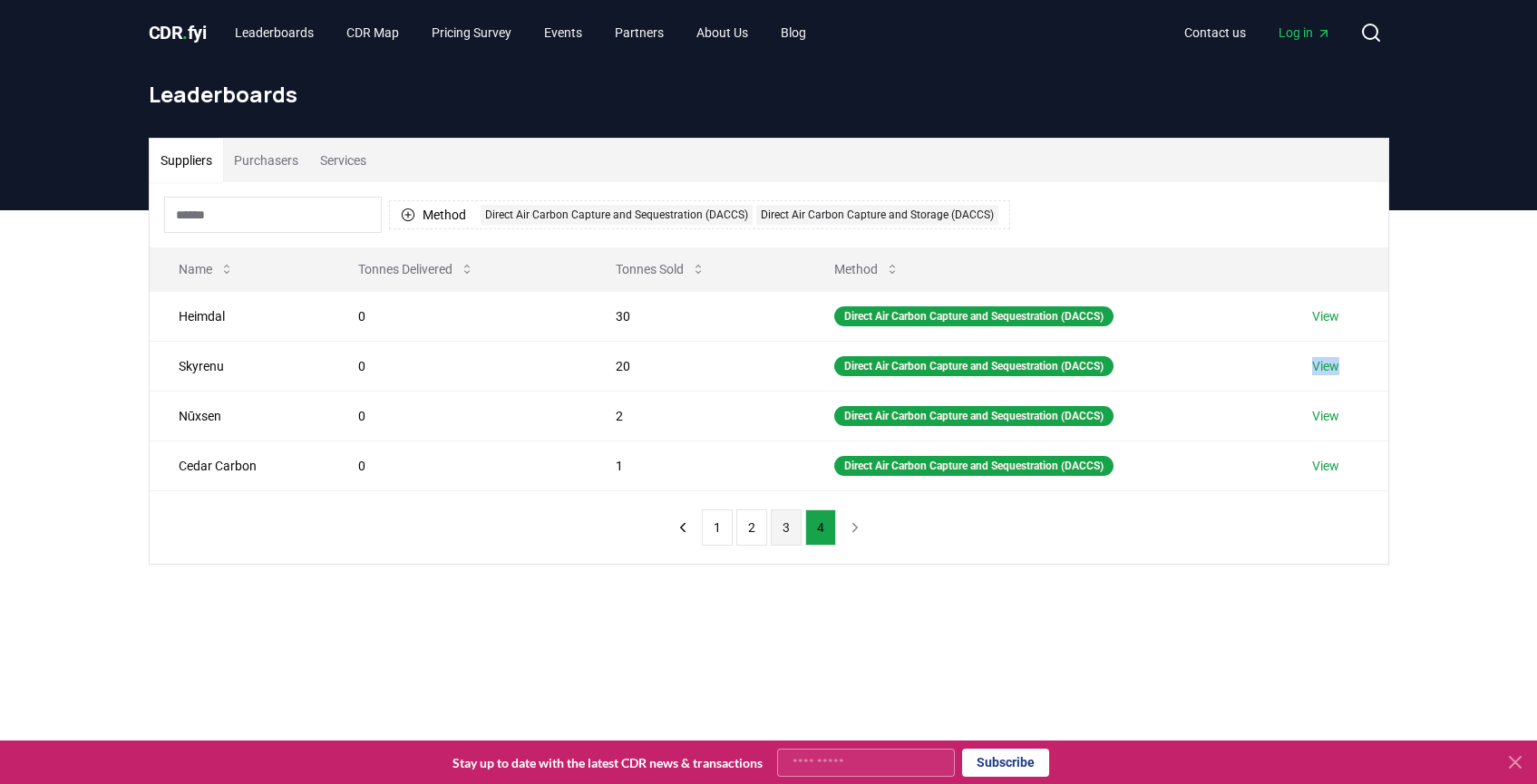
click at [790, 527] on button "3" at bounding box center [786, 528] width 31 height 37
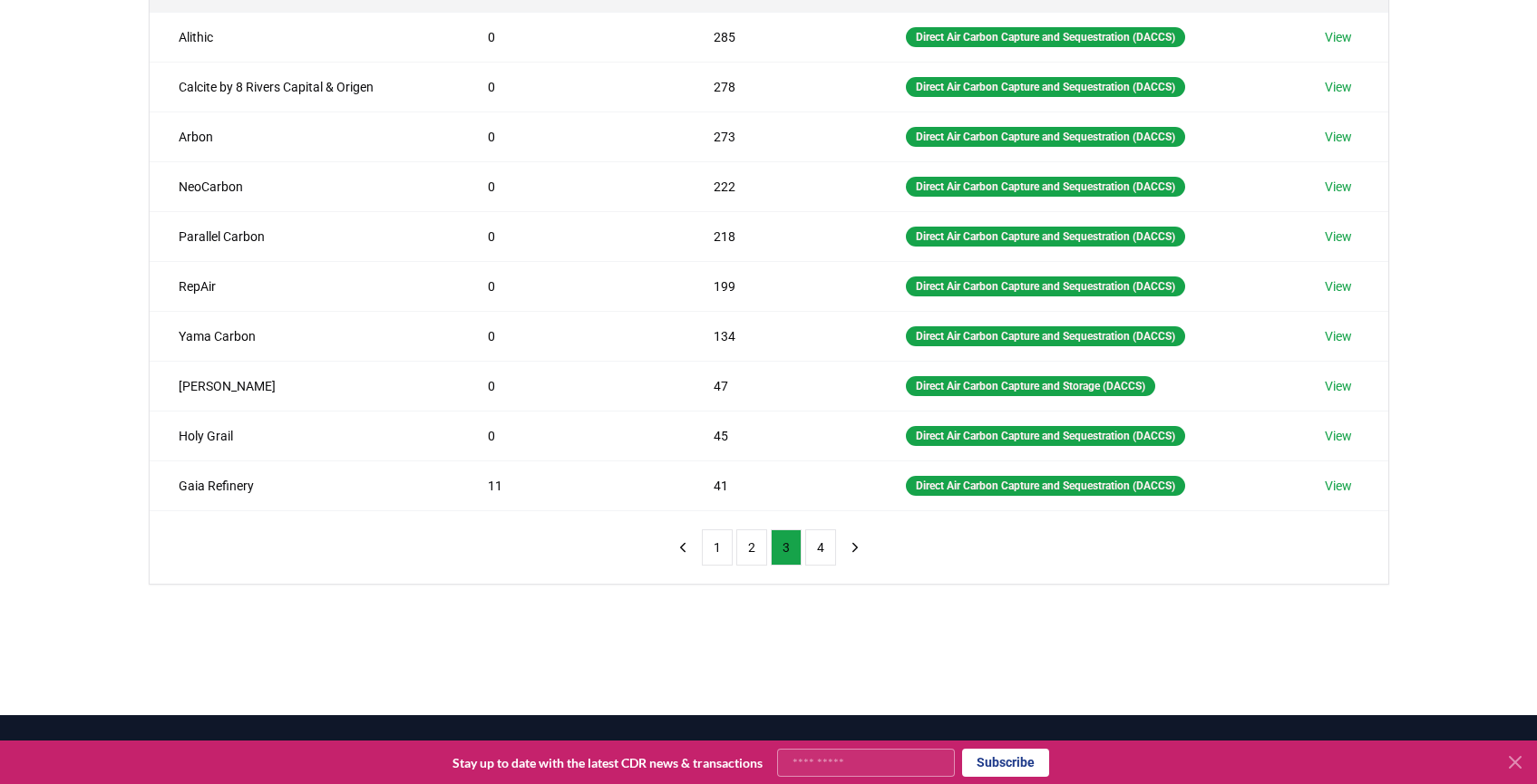
scroll to position [304, 0]
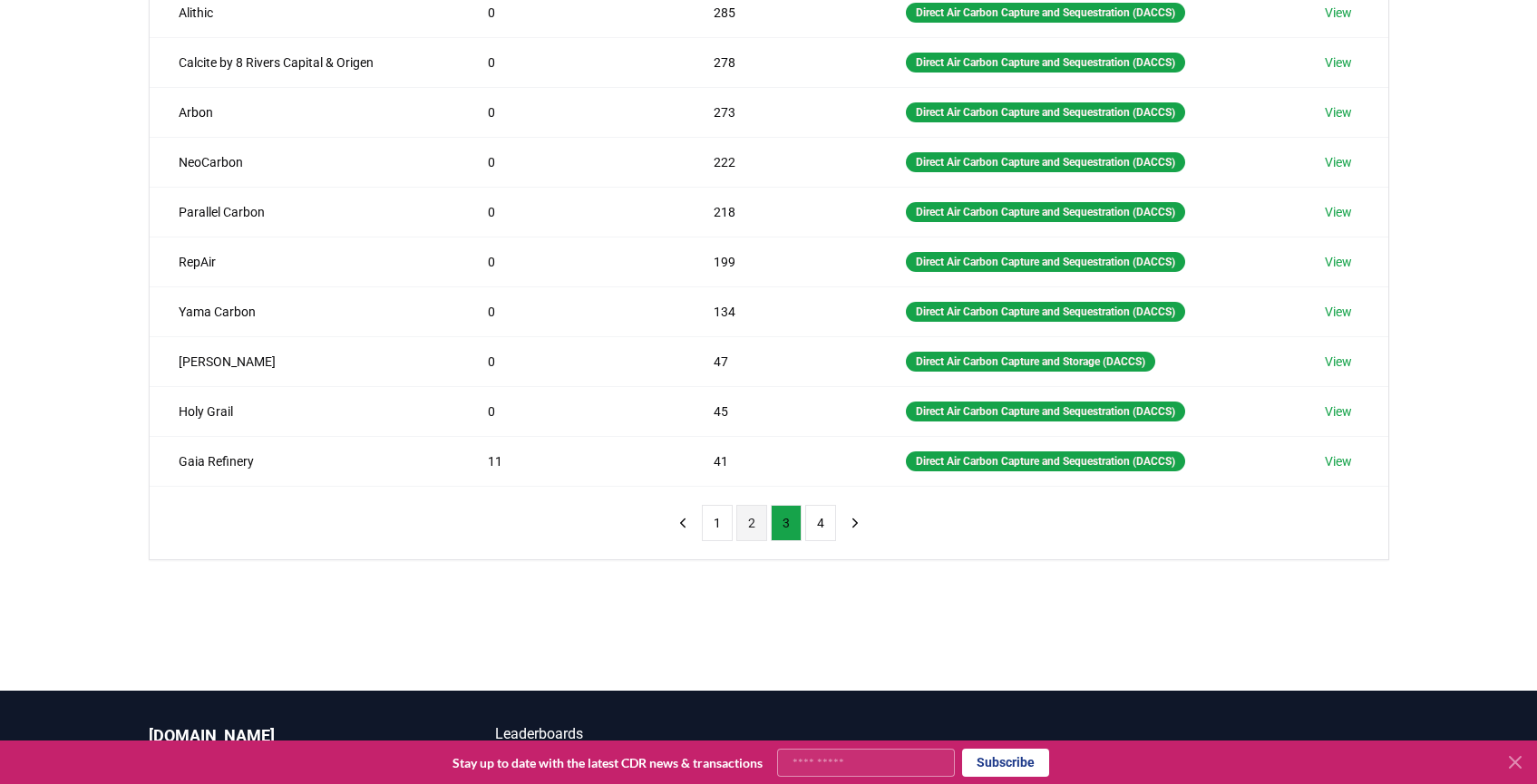
click at [745, 526] on button "2" at bounding box center [752, 523] width 31 height 37
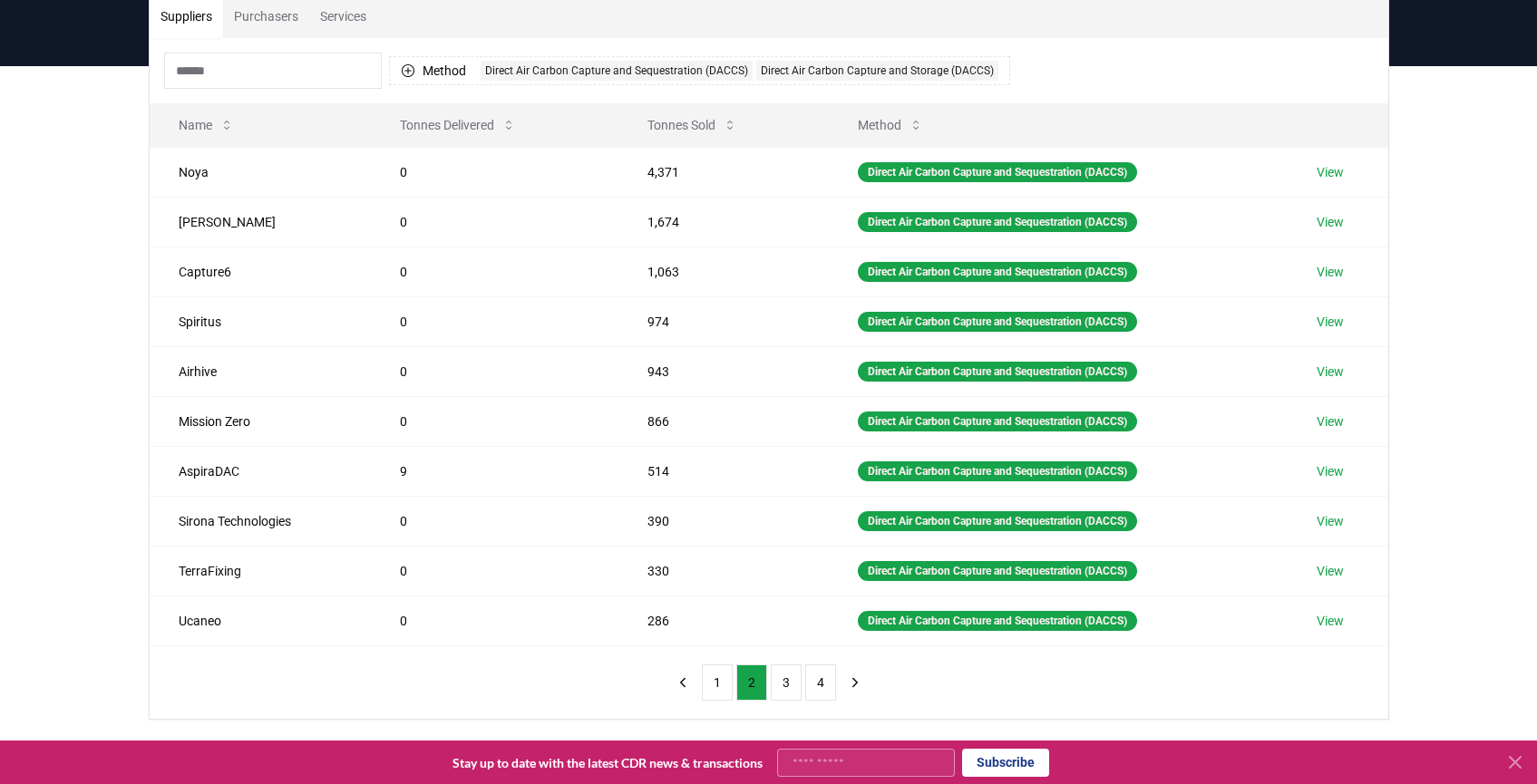
scroll to position [216, 0]
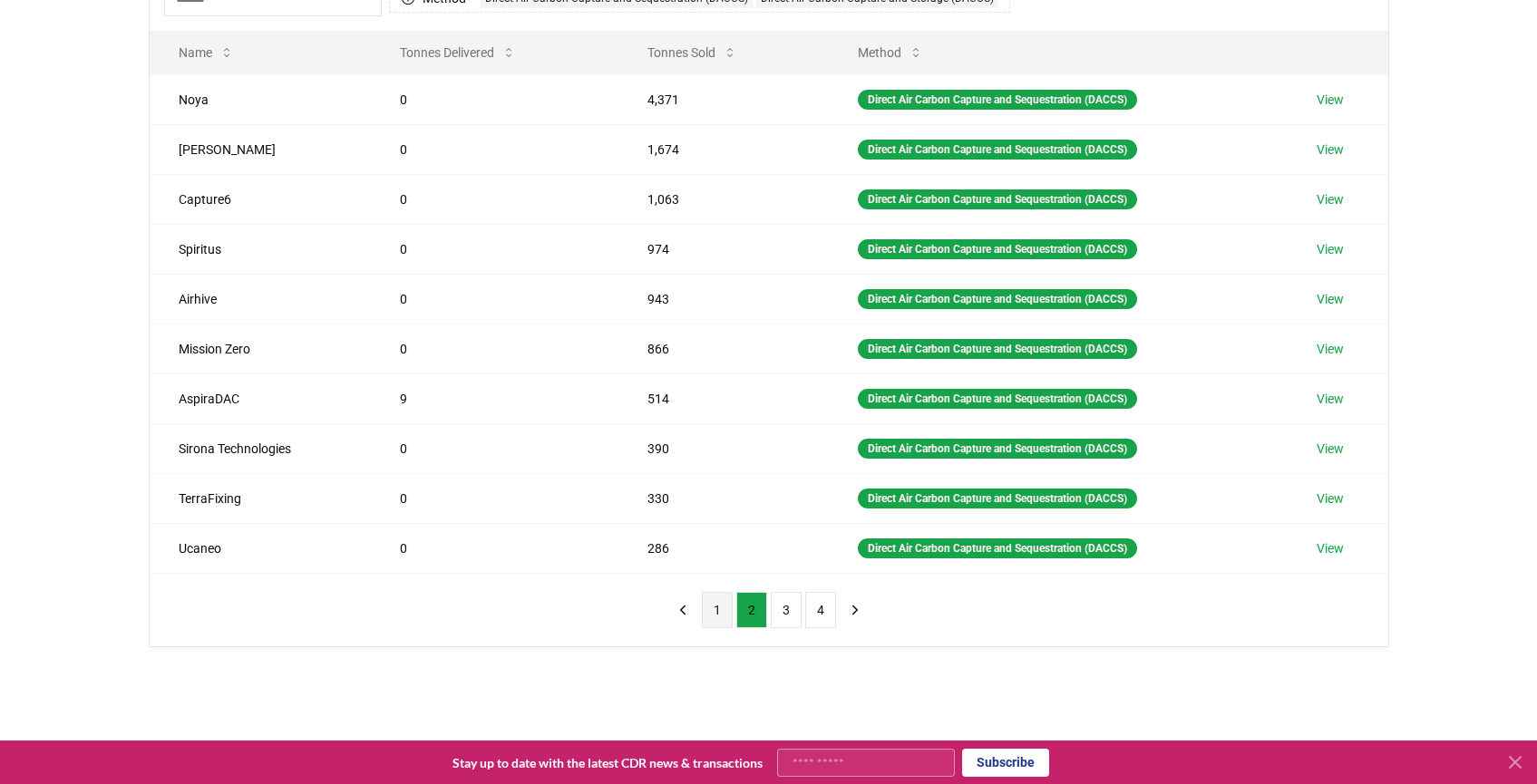
click at [719, 612] on button "1" at bounding box center [717, 611] width 31 height 37
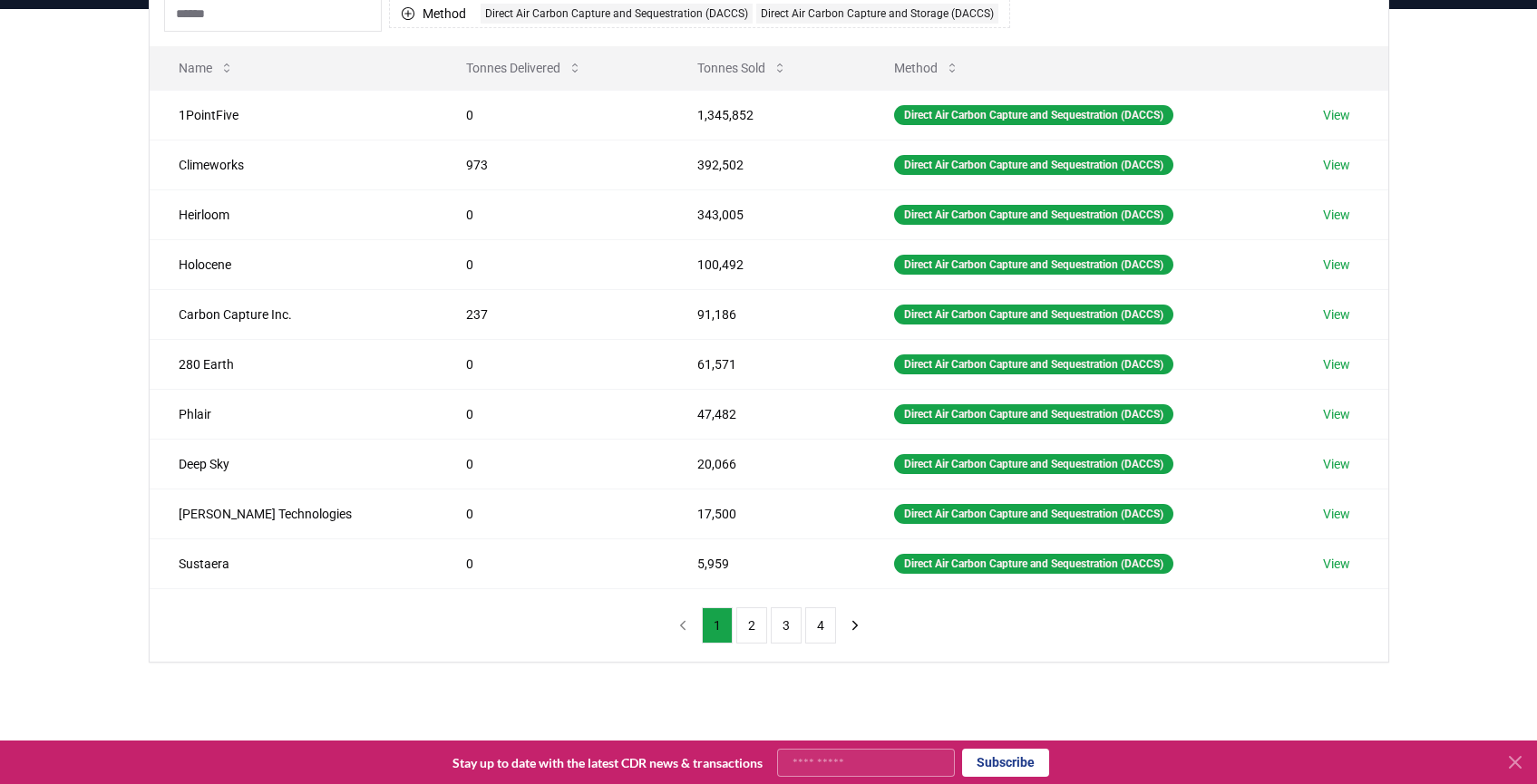
scroll to position [0, 0]
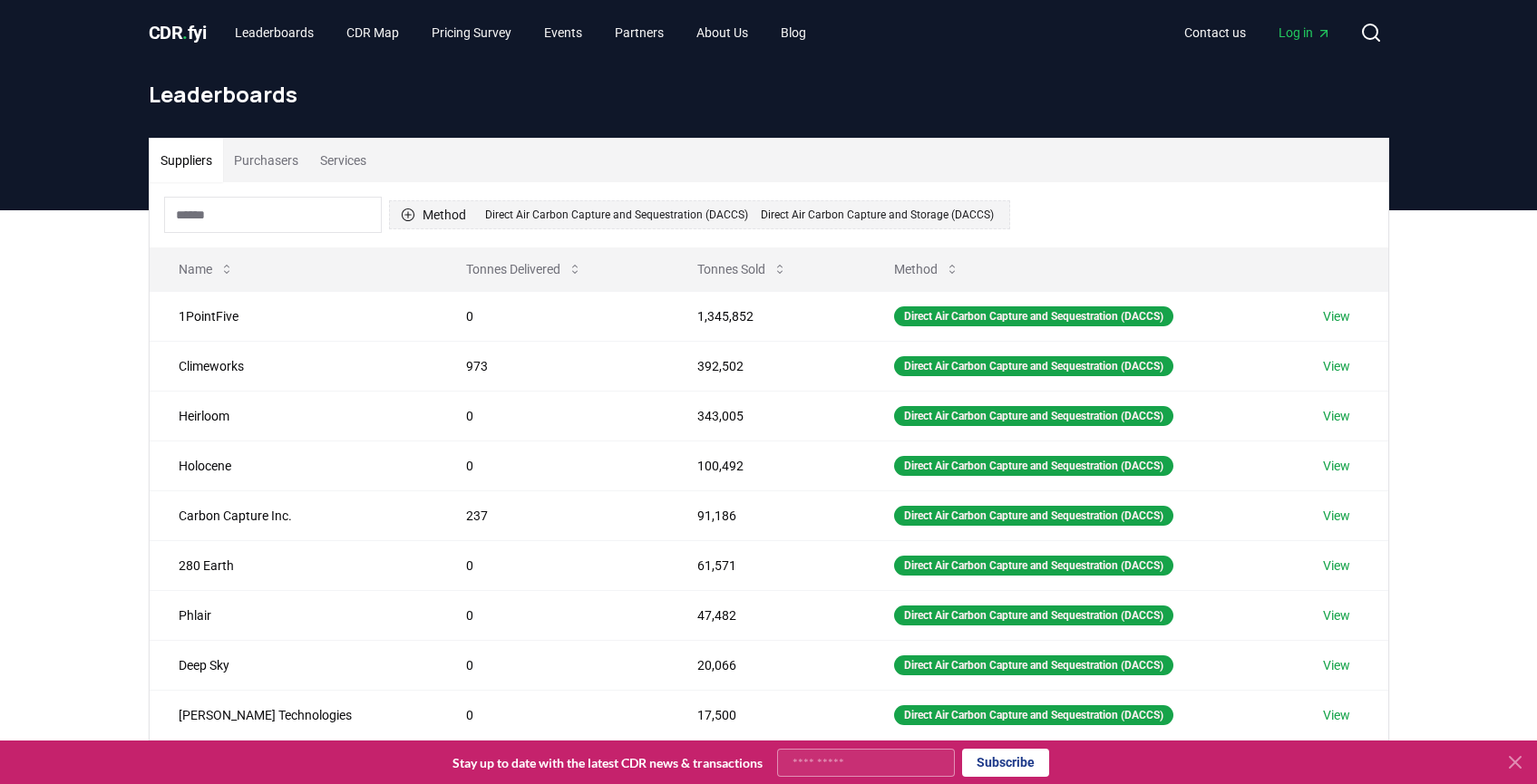
click at [415, 214] on button "Method 2 Direct Air Carbon Capture and Sequestration (DACCS) Direct Air Carbon …" at bounding box center [699, 215] width 622 height 29
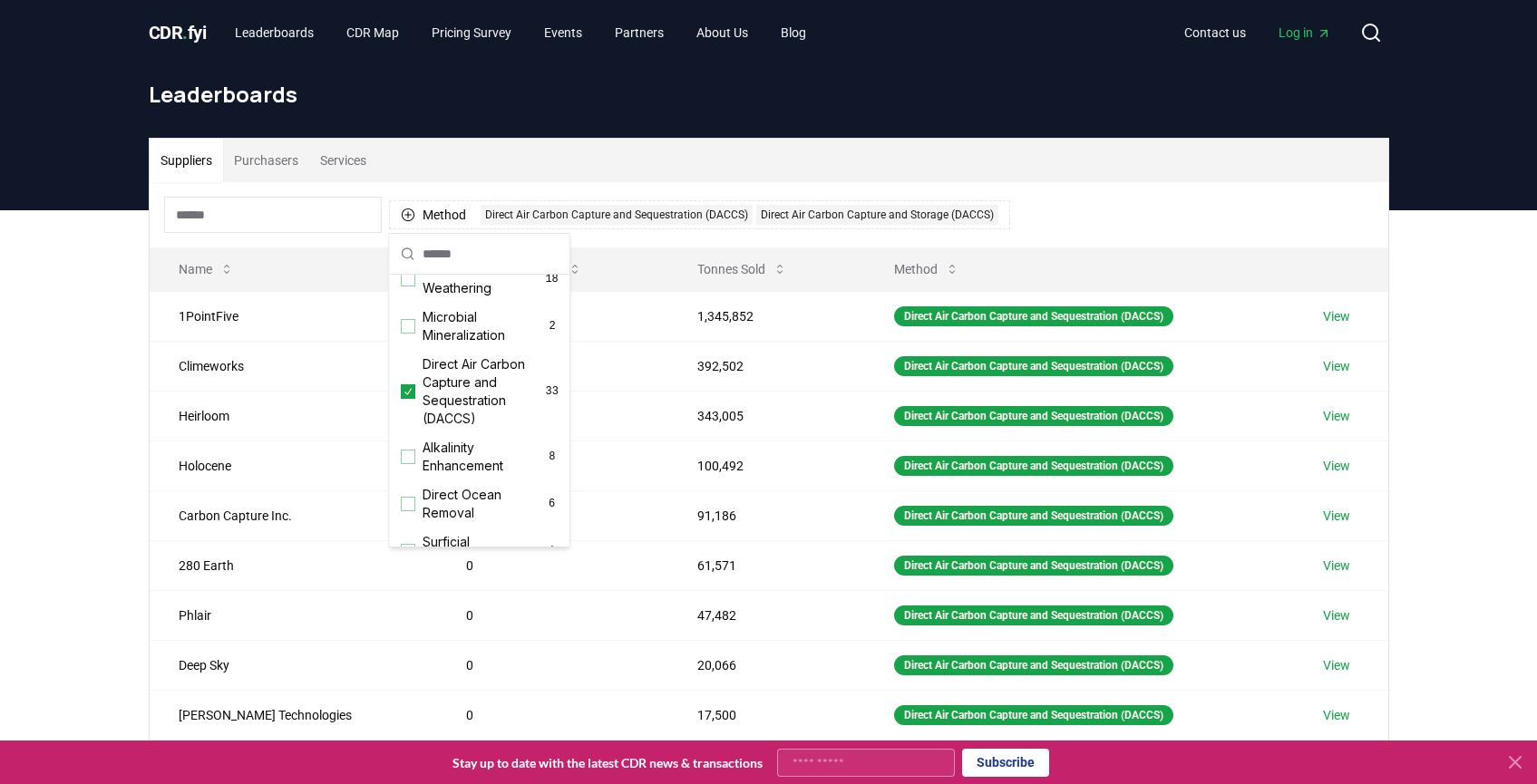
scroll to position [384, 0]
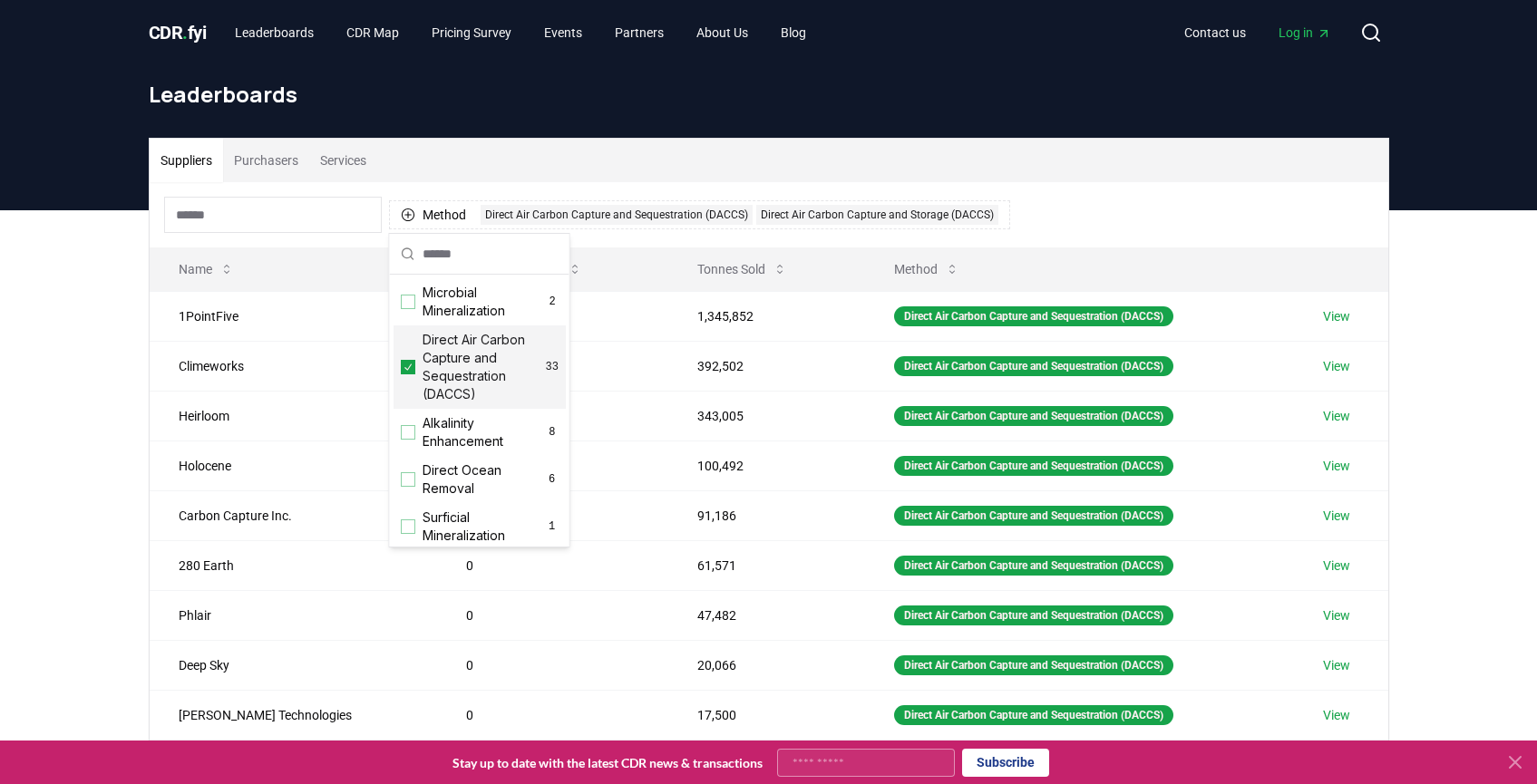
click at [411, 374] on icon "Suggestions" at bounding box center [408, 367] width 13 height 15
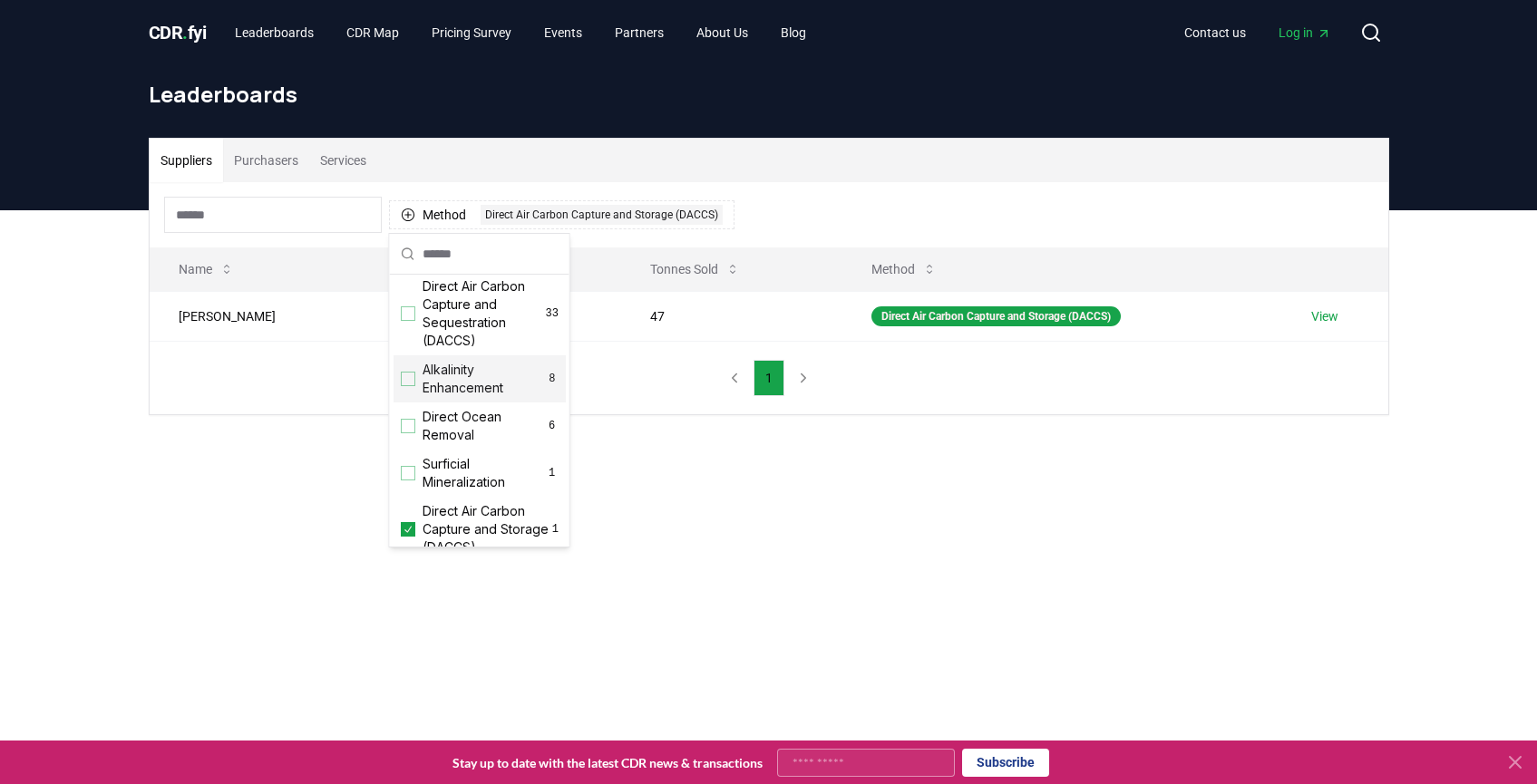
scroll to position [444, 0]
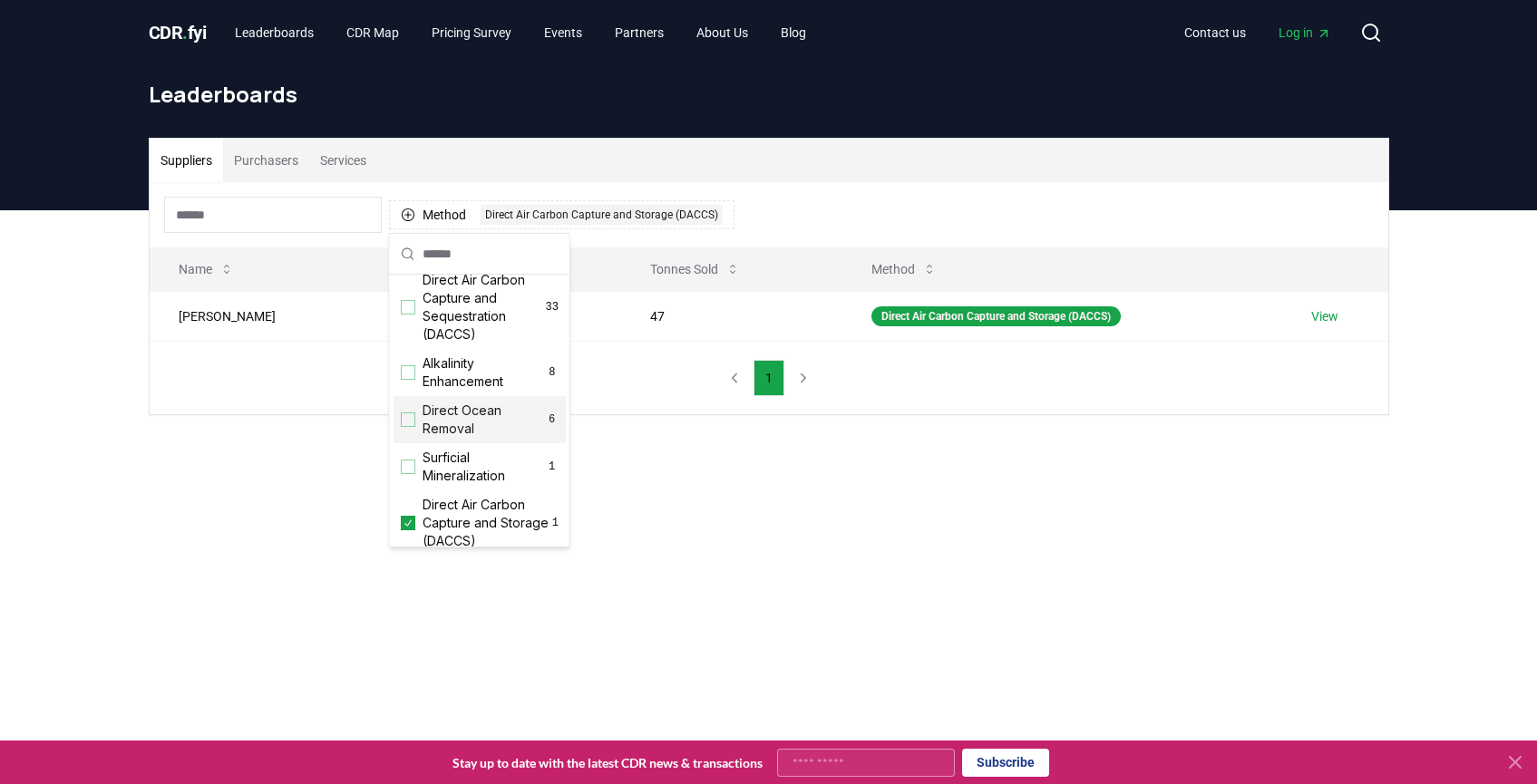
click at [413, 427] on div "Suggestions" at bounding box center [408, 420] width 15 height 15
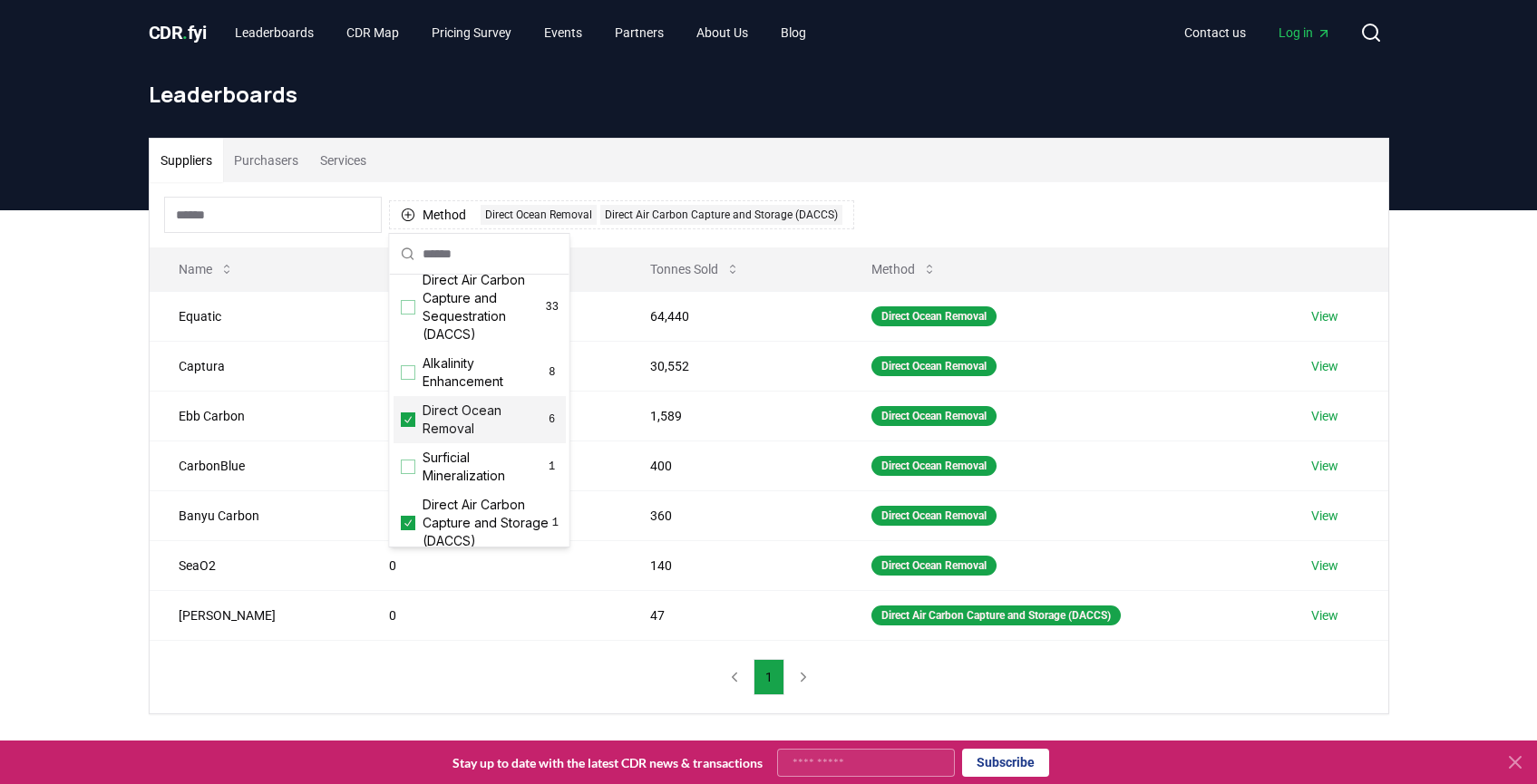
click at [413, 427] on icon "Suggestions" at bounding box center [408, 420] width 13 height 15
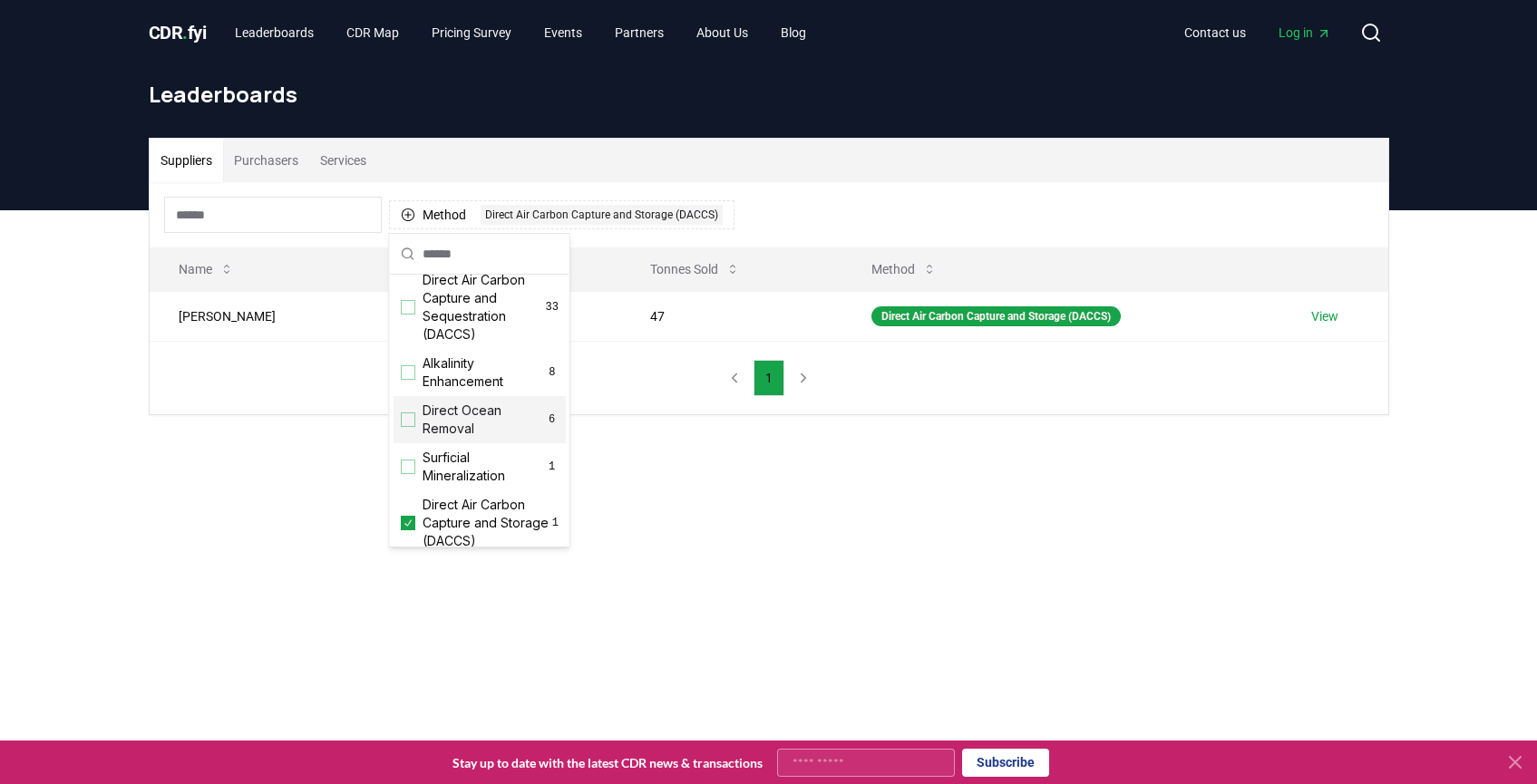
click at [409, 427] on div "Suggestions" at bounding box center [408, 420] width 15 height 15
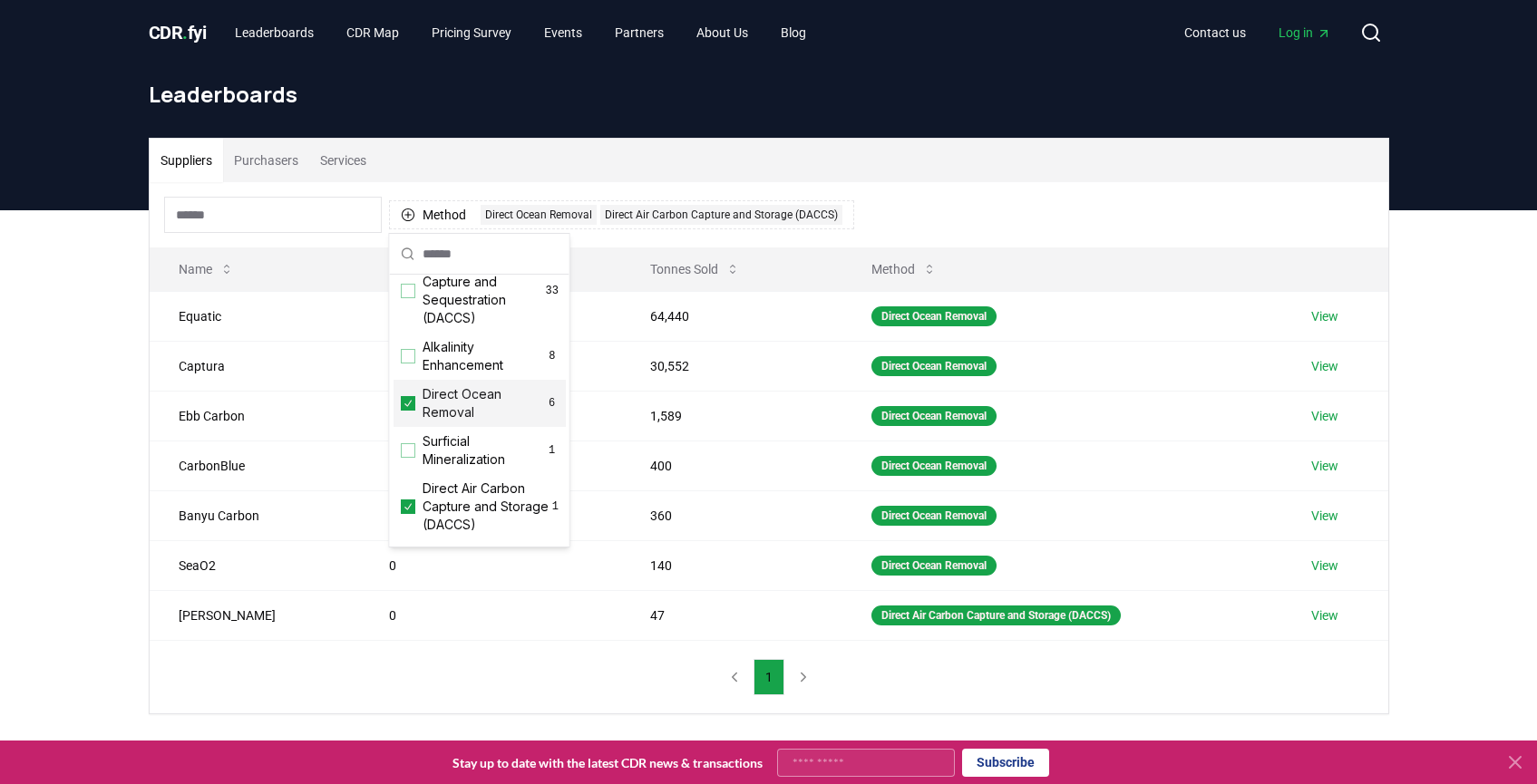
scroll to position [465, 0]
click at [408, 506] on icon "Suggestions" at bounding box center [408, 502] width 7 height 6
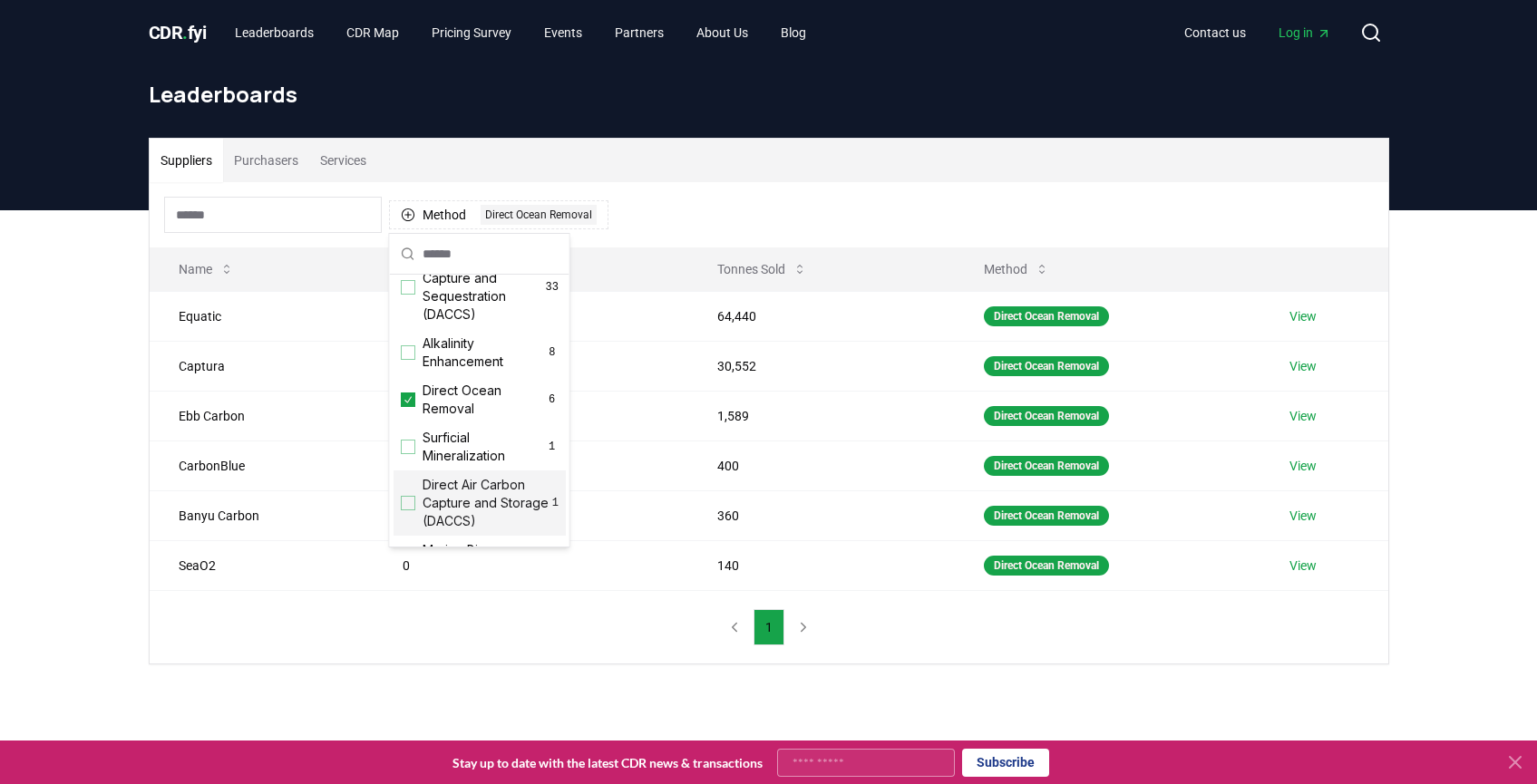
drag, startPoint x: 317, startPoint y: 660, endPoint x: 376, endPoint y: 654, distance: 59.3
click at [317, 660] on div "Method 1 Direct Ocean Removal Name Tonnes Delivered Tonnes Sold Method Equatic …" at bounding box center [768, 423] width 1239 height 482
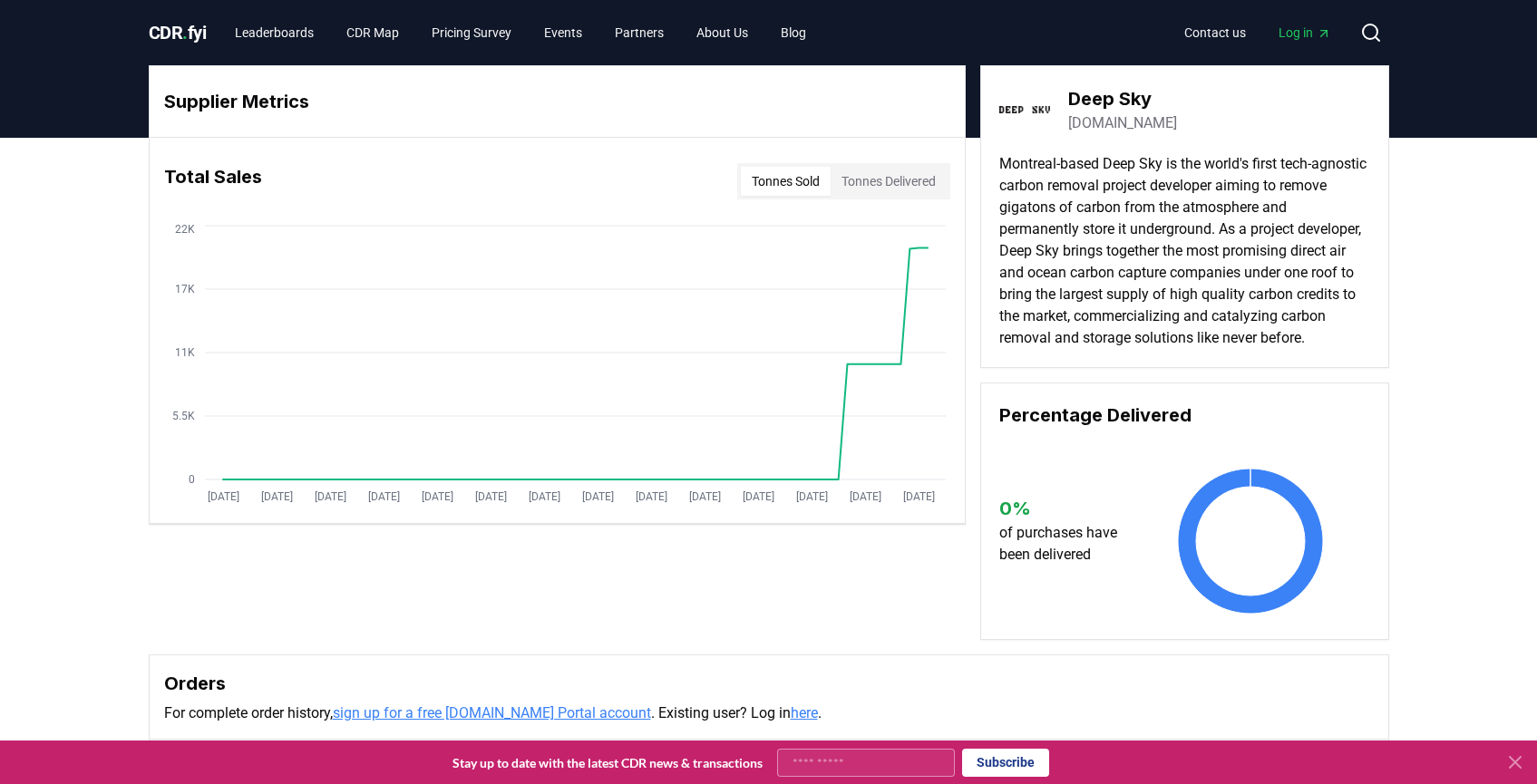
click at [769, 184] on button "Tonnes Sold" at bounding box center [786, 182] width 89 height 29
click at [922, 183] on button "Tonnes Delivered" at bounding box center [888, 182] width 116 height 29
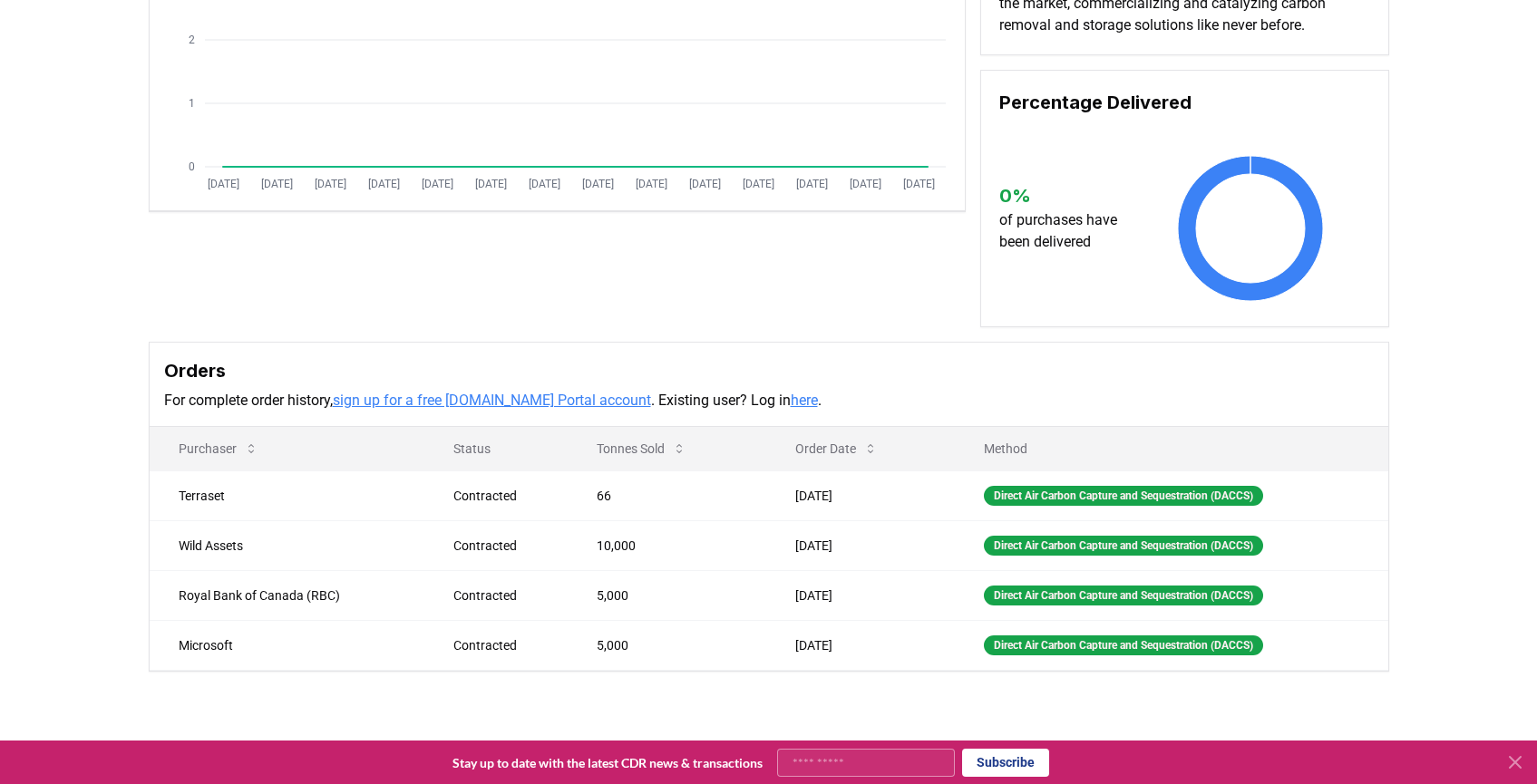
scroll to position [559, 0]
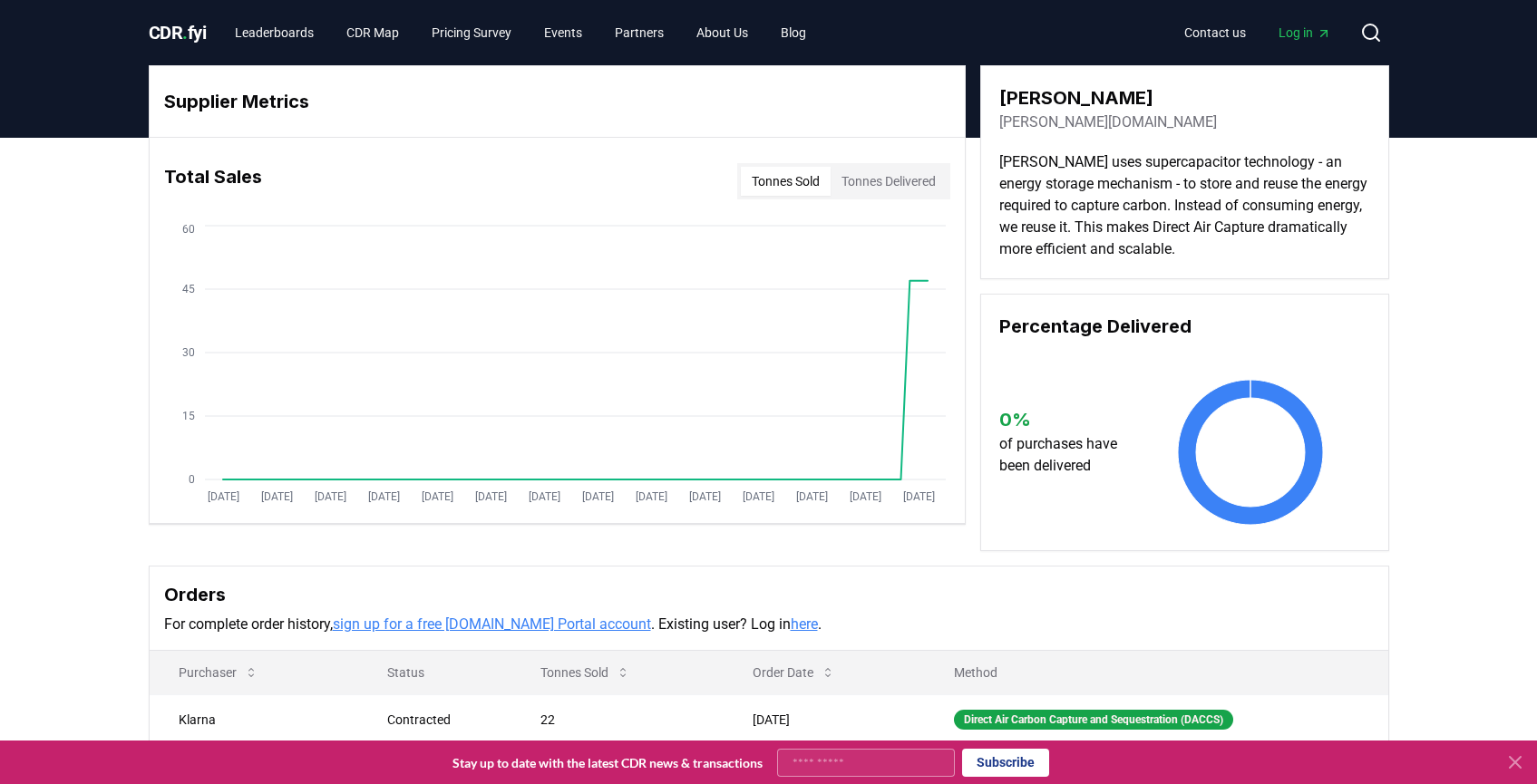
click at [1046, 124] on link "norma.tech" at bounding box center [1108, 122] width 217 height 22
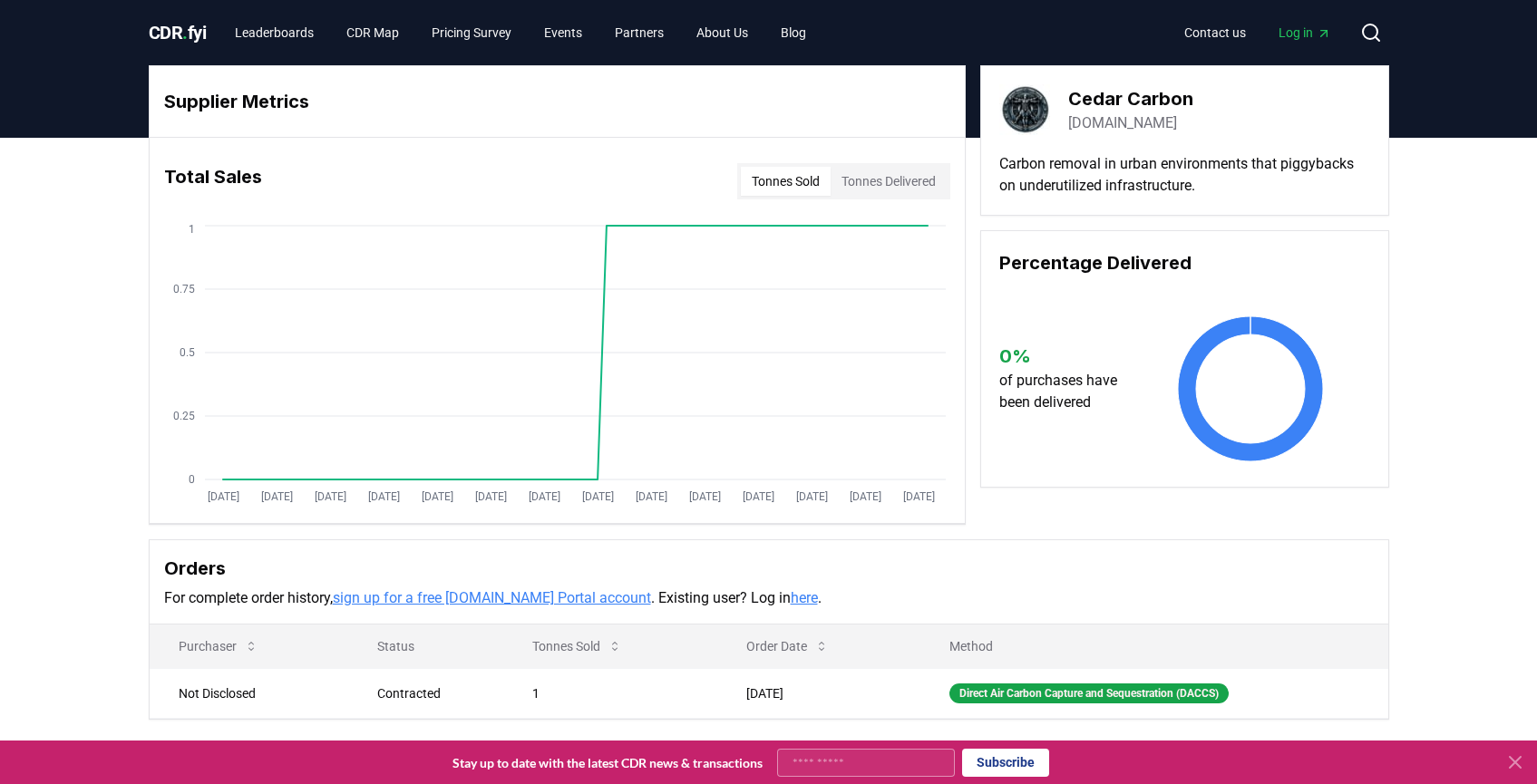
click at [1117, 123] on link "[DOMAIN_NAME]" at bounding box center [1122, 123] width 109 height 22
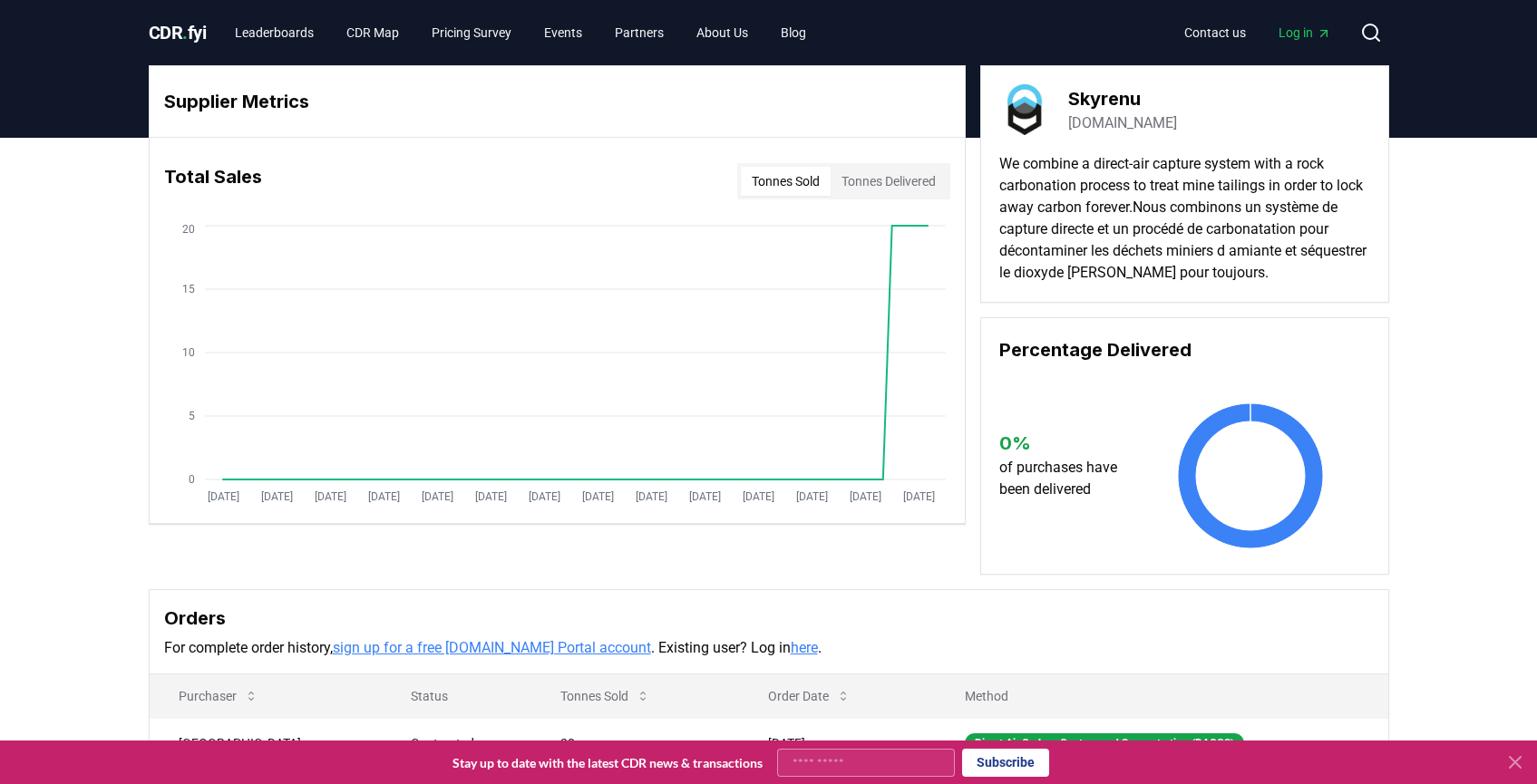
click at [1107, 125] on link "skyrenu.com" at bounding box center [1122, 123] width 109 height 22
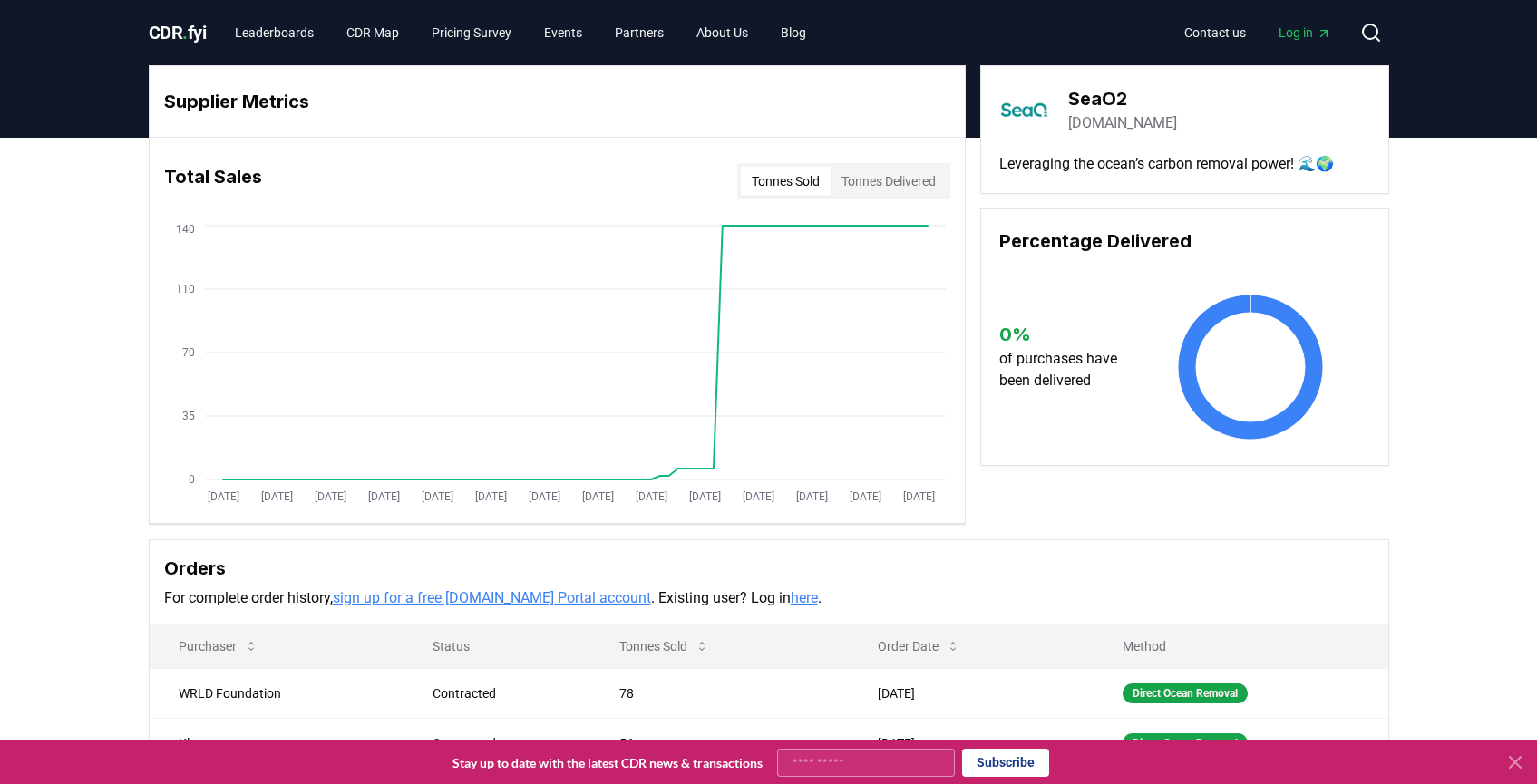
click at [1108, 121] on link "seao2.com" at bounding box center [1122, 123] width 109 height 22
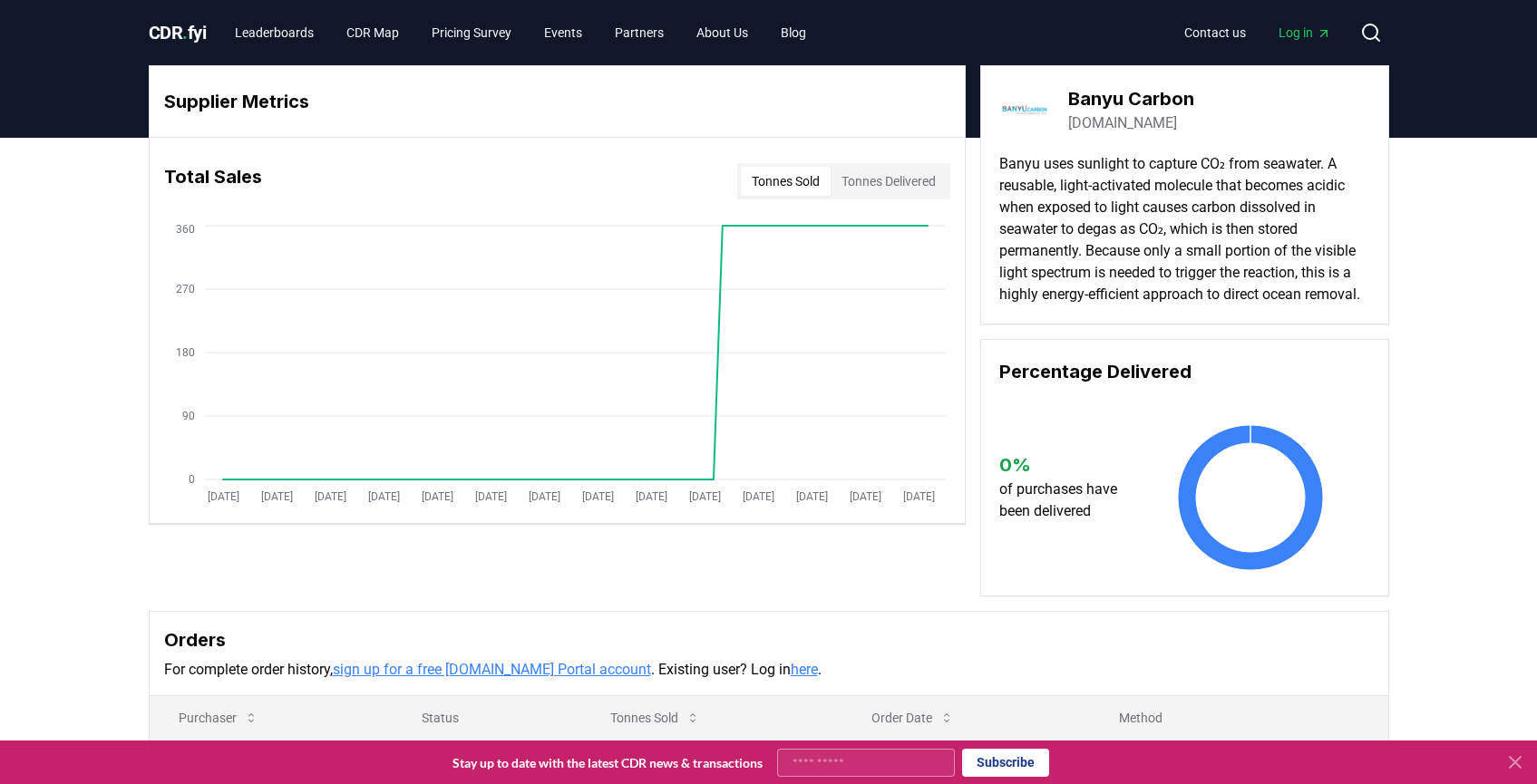
click at [1112, 120] on link "[DOMAIN_NAME]" at bounding box center [1122, 123] width 109 height 22
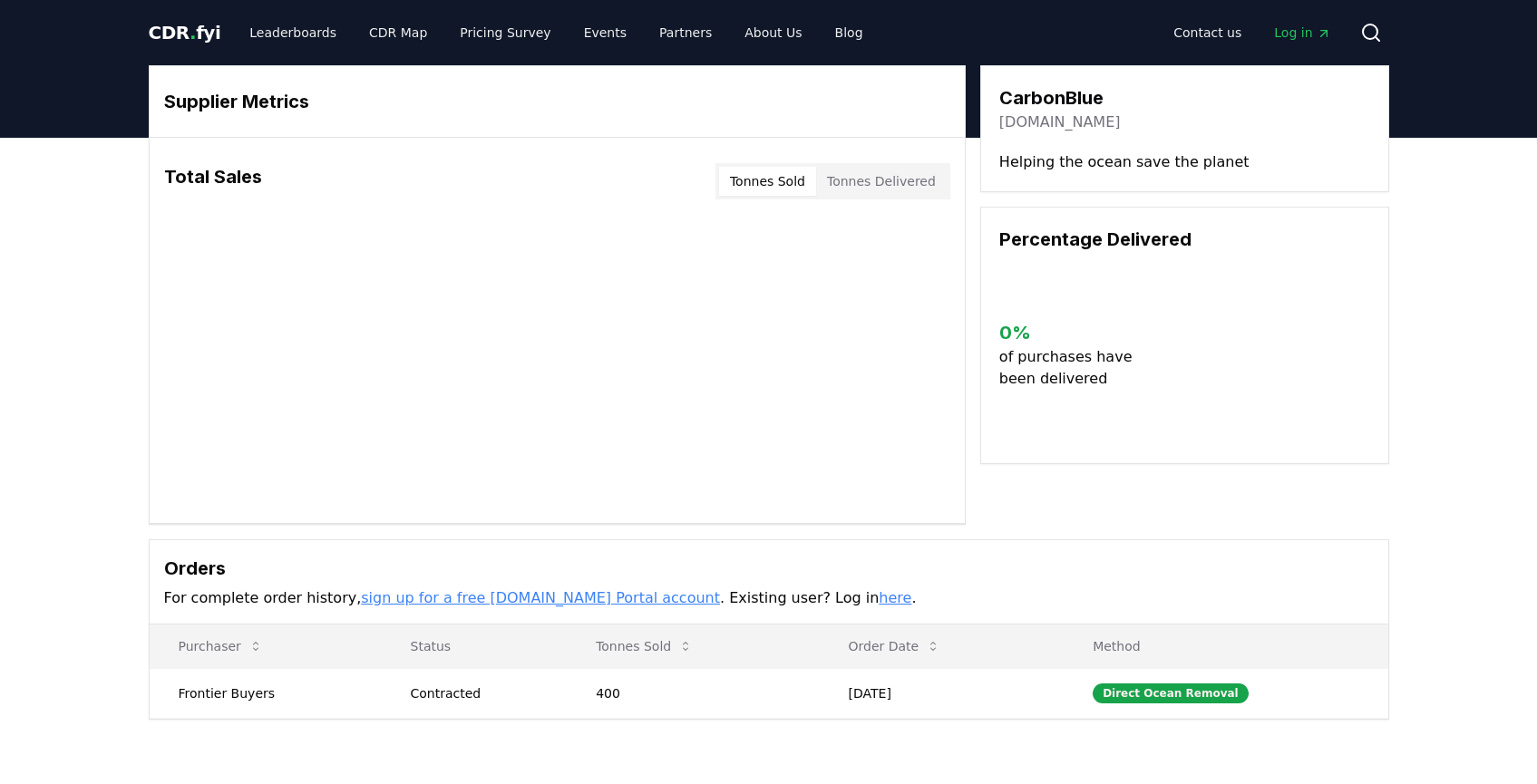
scroll to position [3, 0]
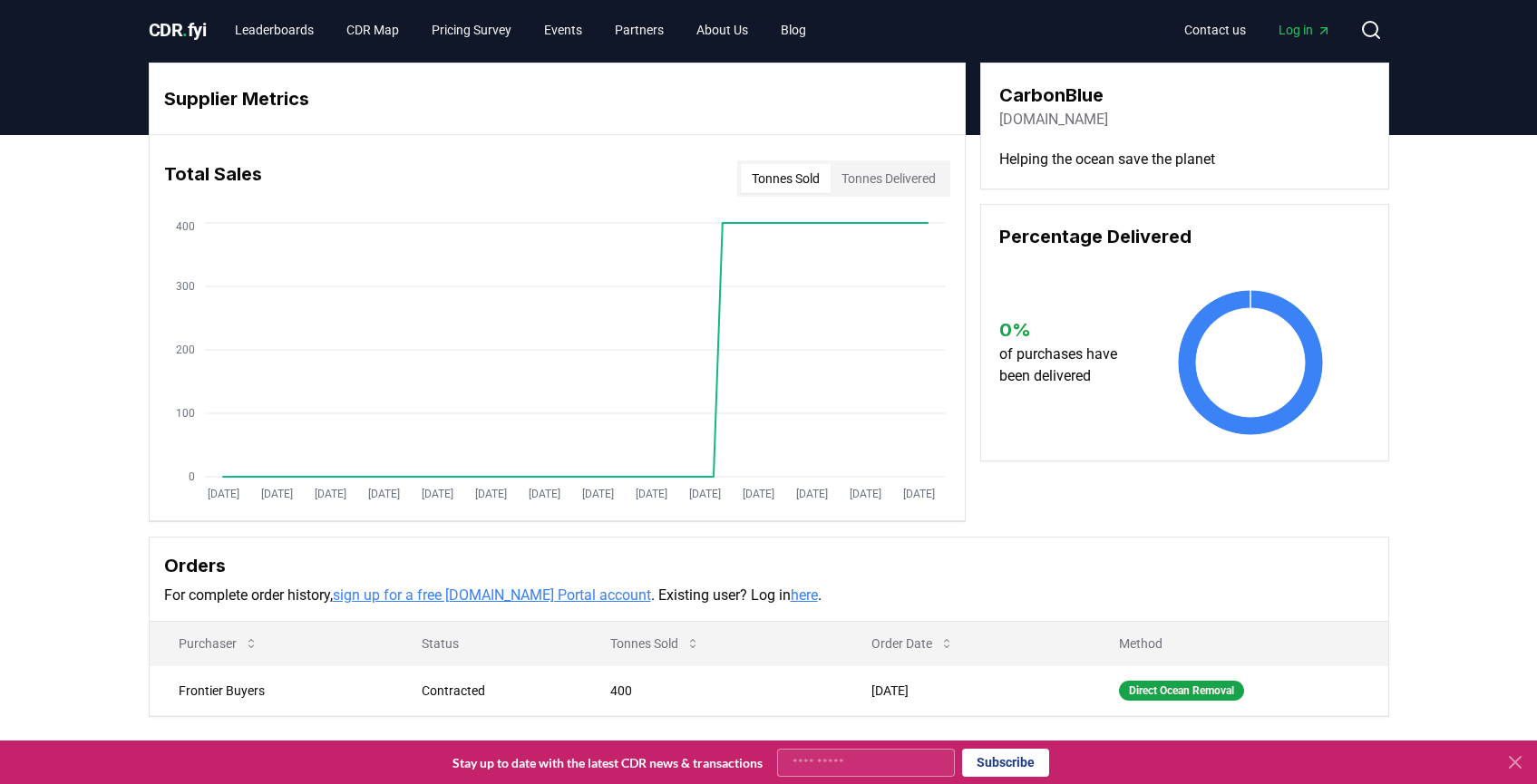
click at [1061, 114] on link "carbonblue.cc" at bounding box center [1053, 120] width 109 height 22
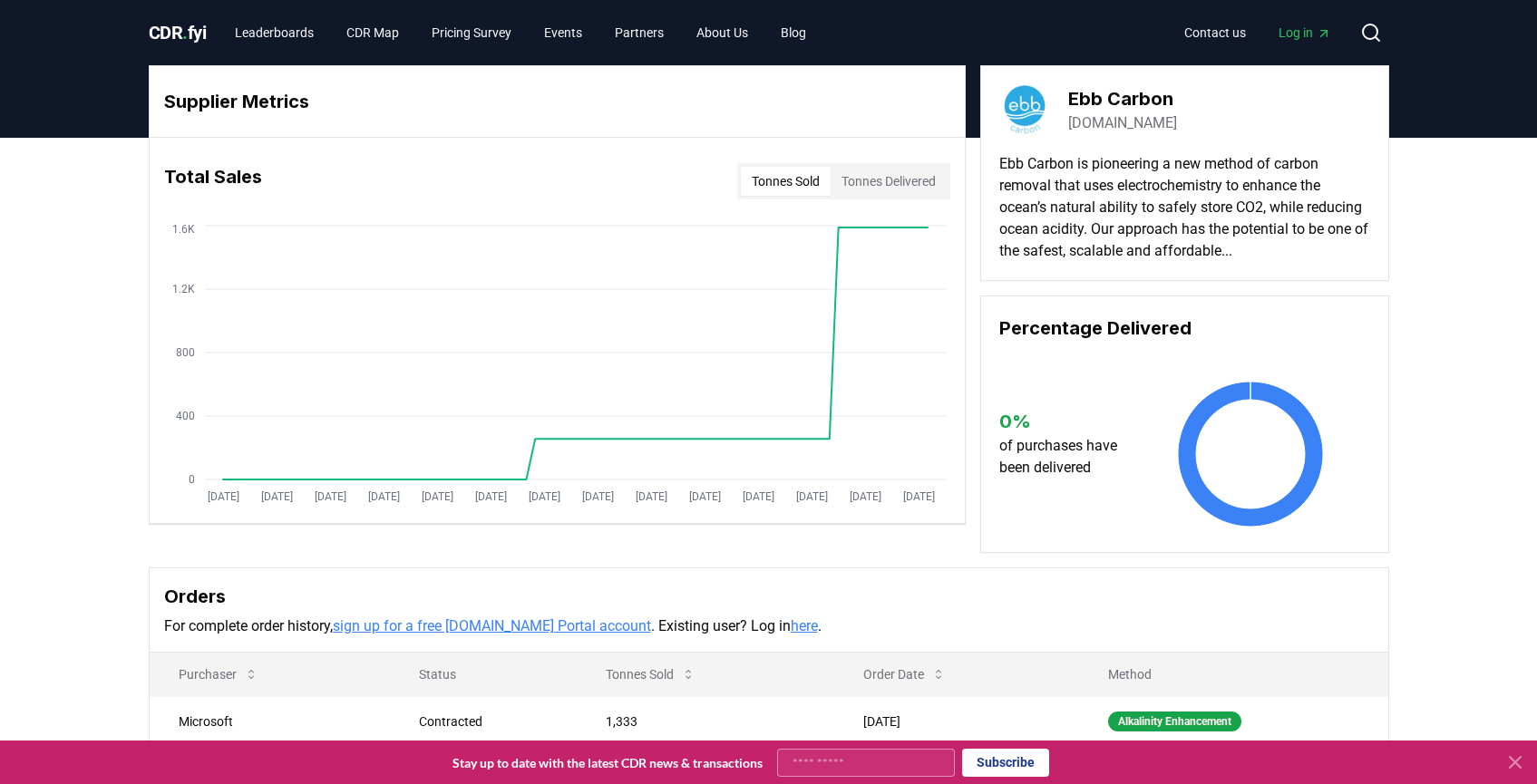
click at [1143, 122] on link "ebbcarbon.com" at bounding box center [1122, 123] width 109 height 22
